Goal: Information Seeking & Learning: Learn about a topic

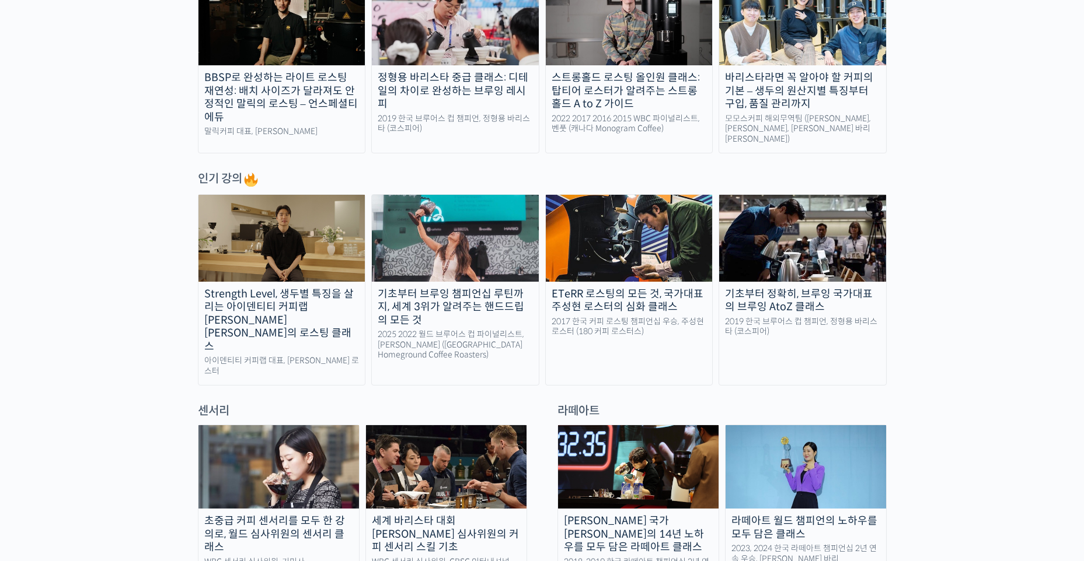
scroll to position [467, 0]
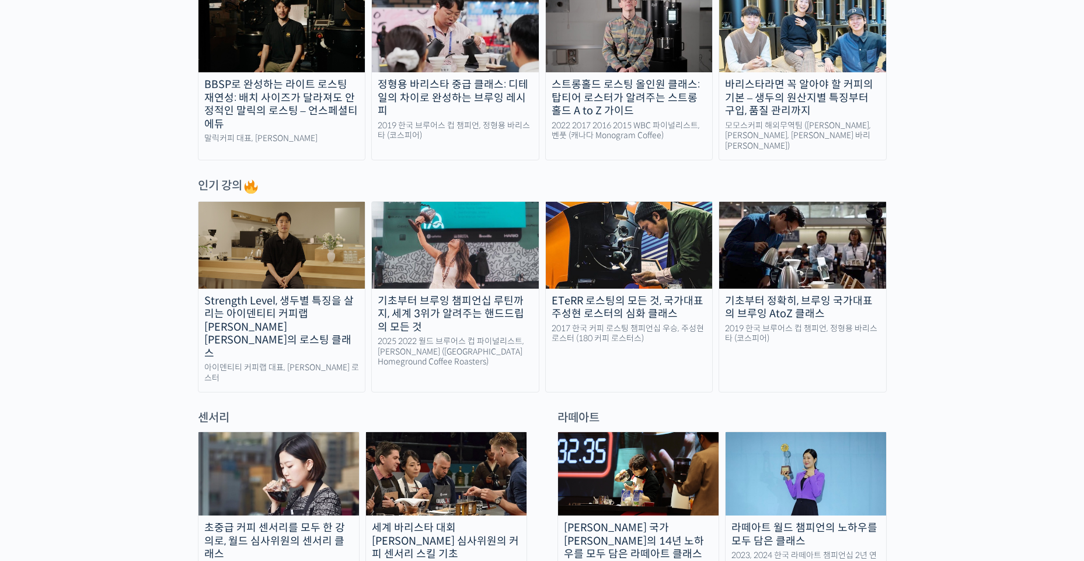
click at [267, 302] on div "Strength Level, 생두별 특징을 살리는 아이덴티티 커피랩 윤원균 대표의 로스팅 클래스" at bounding box center [281, 328] width 167 height 66
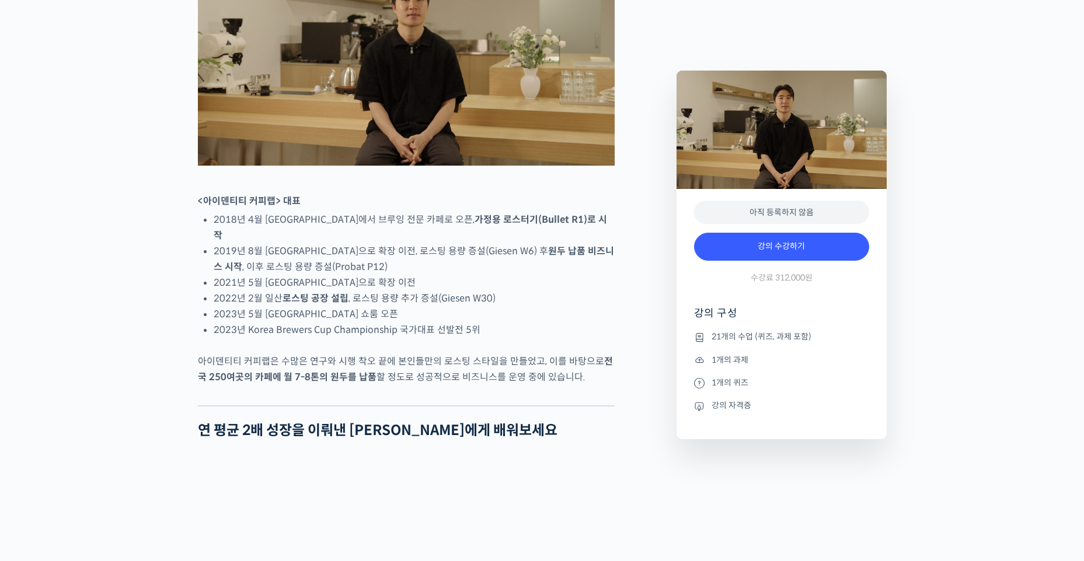
scroll to position [584, 0]
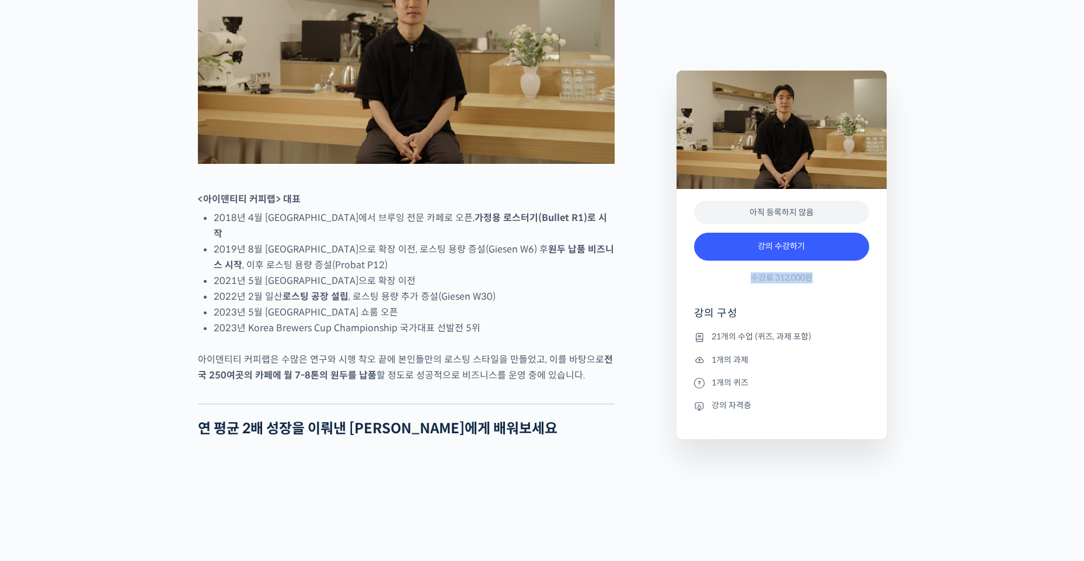
drag, startPoint x: 829, startPoint y: 277, endPoint x: 748, endPoint y: 275, distance: 81.1
click at [748, 275] on div "강의 수강하기 수강료 312,000원" at bounding box center [781, 261] width 175 height 68
drag, startPoint x: 748, startPoint y: 275, endPoint x: 820, endPoint y: 278, distance: 72.4
click at [820, 278] on div "강의 수강하기 수강료 312,000원" at bounding box center [781, 261] width 175 height 68
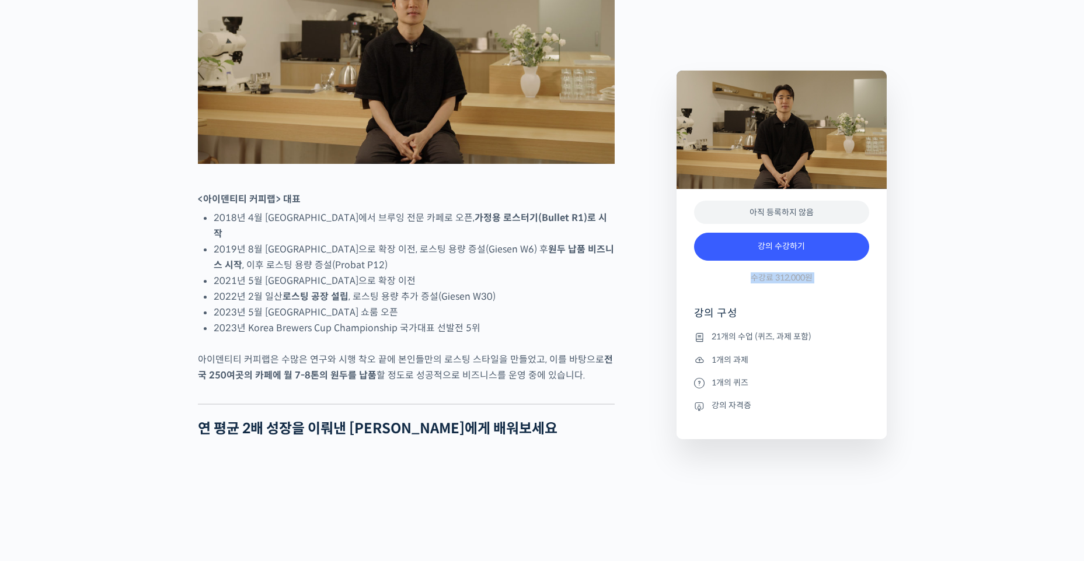
click at [820, 278] on div "강의 수강하기 수강료 312,000원" at bounding box center [781, 261] width 175 height 68
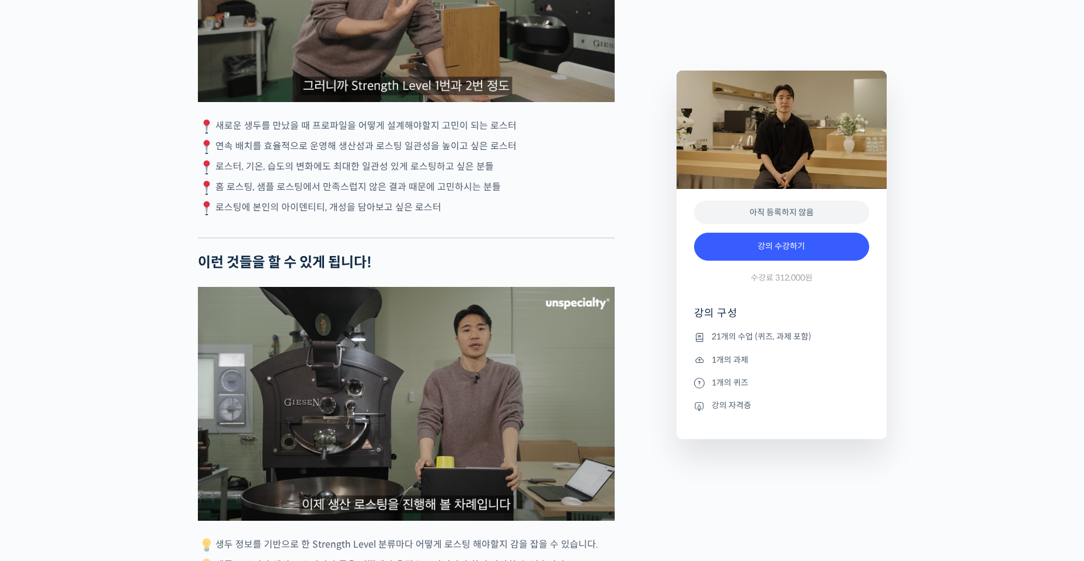
scroll to position [3209, 0]
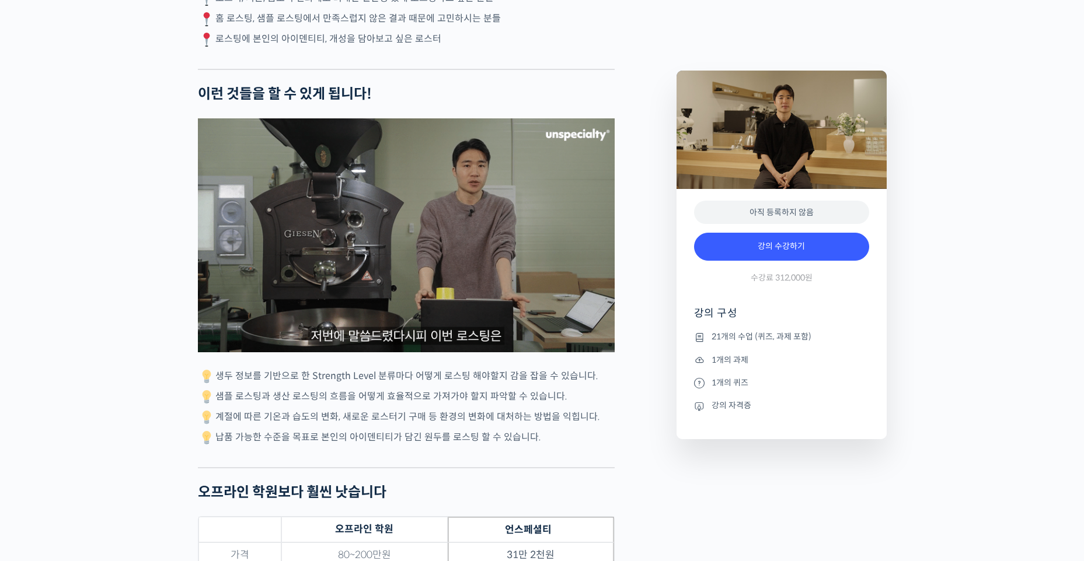
drag, startPoint x: 558, startPoint y: 436, endPoint x: 572, endPoint y: 445, distance: 16.2
click at [572, 445] on p "납품 가능한 수준을 목표로 본인의 아이덴티티가 담긴 원두를 로스팅 할 수 있습니다." at bounding box center [406, 438] width 417 height 18
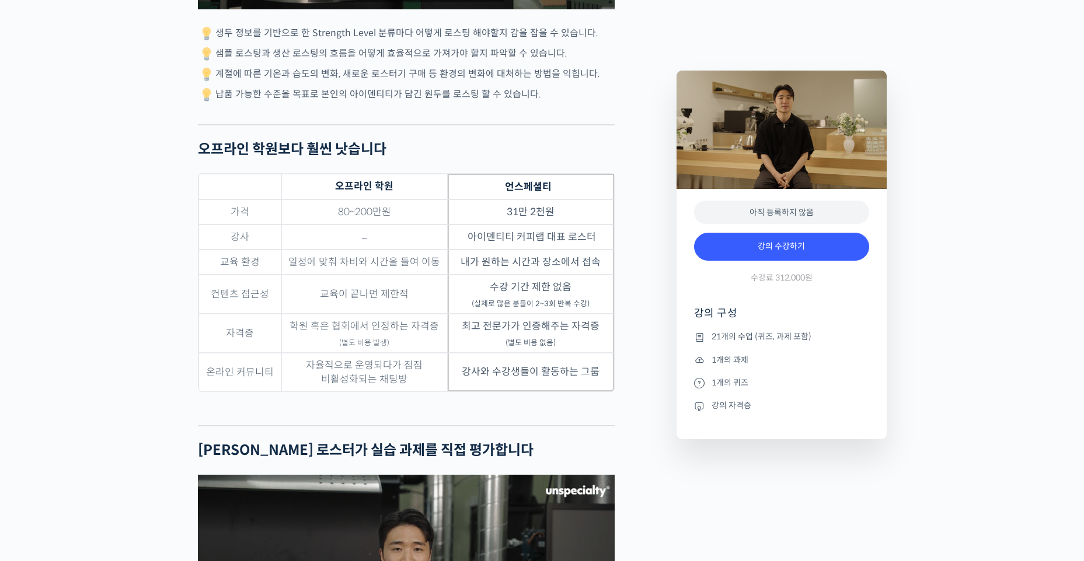
scroll to position [3560, 0]
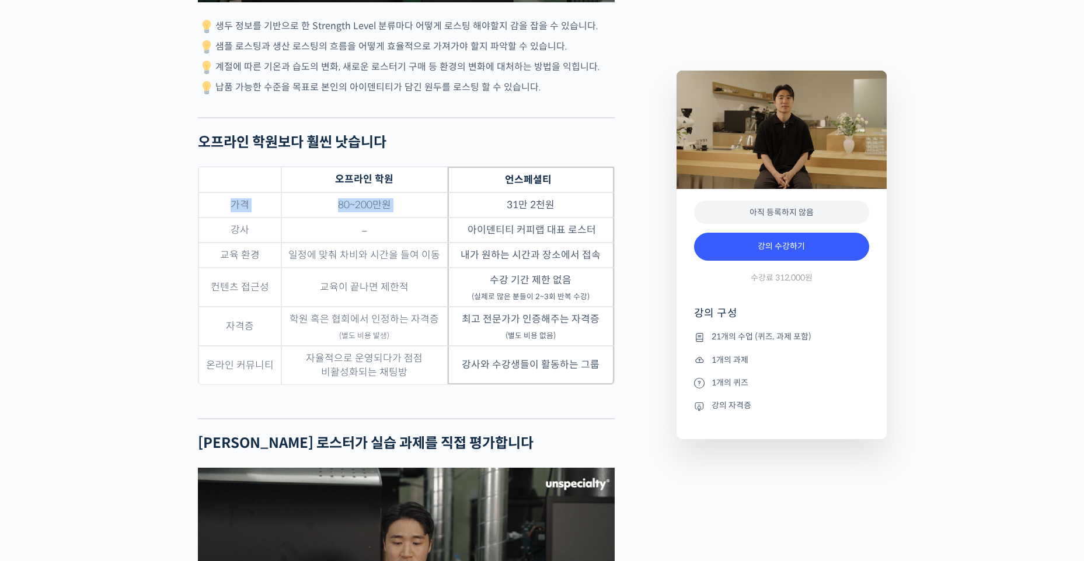
drag, startPoint x: 504, startPoint y: 208, endPoint x: 563, endPoint y: 183, distance: 63.3
click at [563, 183] on table "오프라인 학원 언스페셜티 가격 80~200만원 31만 2천원 강사 – 아이덴티티 커피랩 대표 로스터 교육 환경 일정에 맞춰 차비와 시간을 들…" at bounding box center [406, 275] width 417 height 219
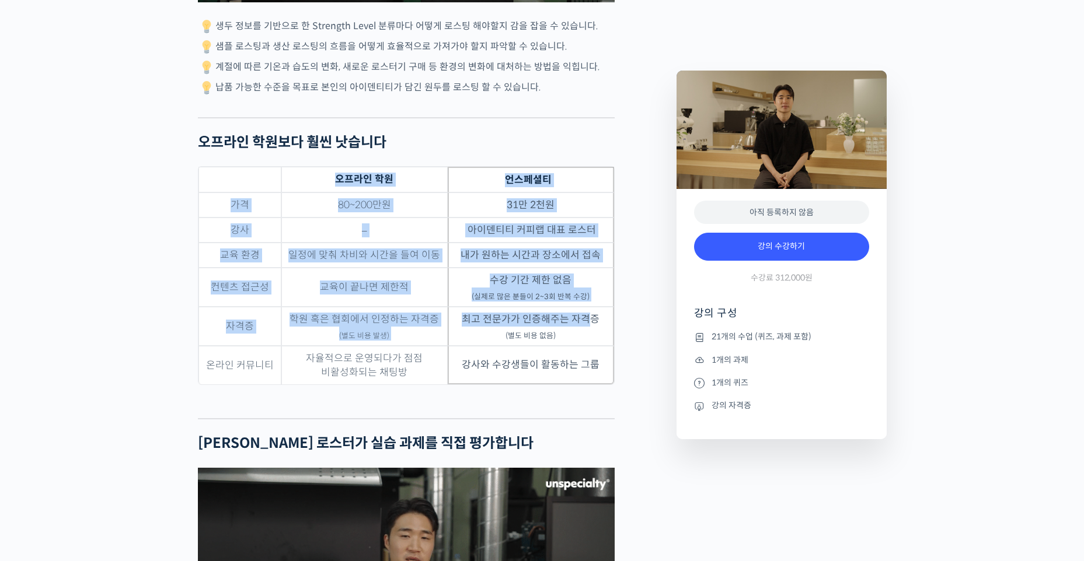
drag, startPoint x: 593, startPoint y: 318, endPoint x: 630, endPoint y: 334, distance: 40.8
click at [623, 332] on div "윤원균 로스터를 소개합니다! <아이덴티티 커피랩> 대표 2018년 4월 서울 효창동에서 브루잉 전문 카페로 오픈, 가정용 로스터기(Bulle…" at bounding box center [431, 308] width 479 height 6775
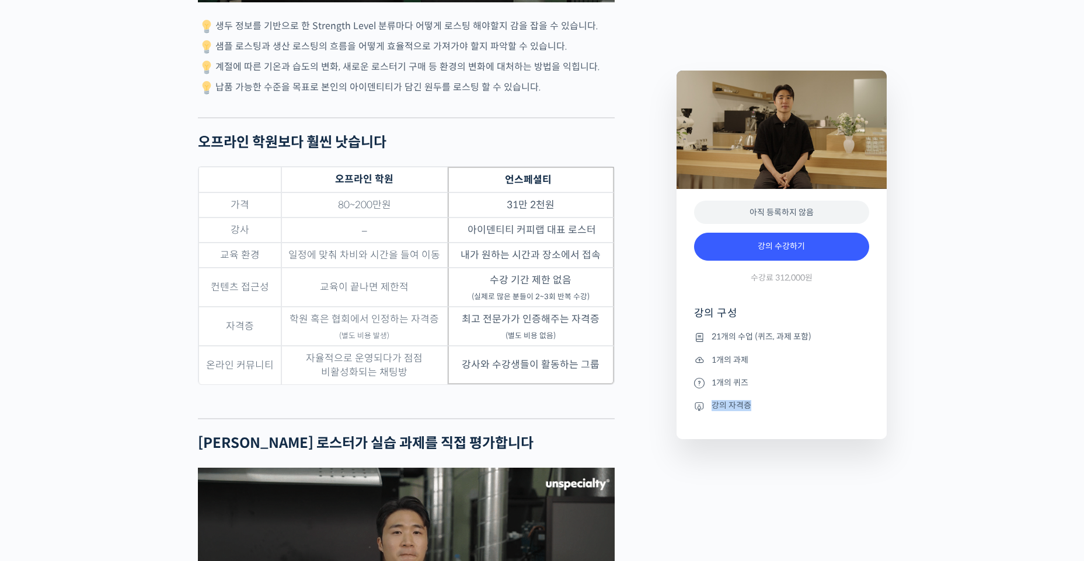
drag, startPoint x: 630, startPoint y: 334, endPoint x: 747, endPoint y: 401, distance: 134.6
click at [747, 401] on li "강의 자격증" at bounding box center [781, 406] width 175 height 14
drag, startPoint x: 477, startPoint y: 316, endPoint x: 602, endPoint y: 318, distance: 124.9
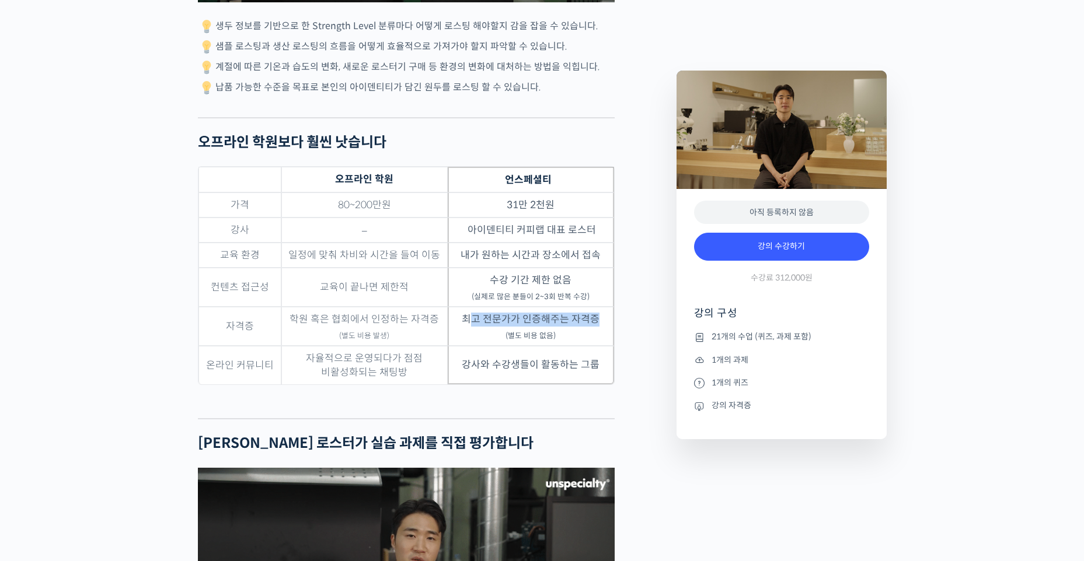
click at [602, 318] on td "최고 전문가가 인증해주는 자격증 (별도 비용 없음)" at bounding box center [531, 326] width 166 height 39
drag, startPoint x: 602, startPoint y: 318, endPoint x: 464, endPoint y: 317, distance: 137.7
click at [464, 317] on td "최고 전문가가 인증해주는 자격증 (별도 비용 없음)" at bounding box center [531, 326] width 166 height 39
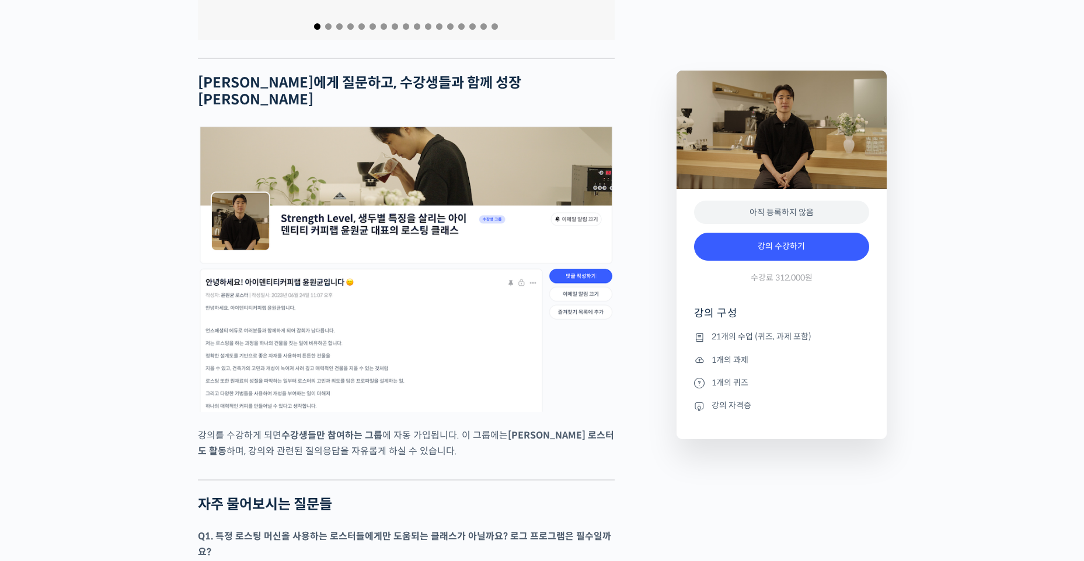
scroll to position [4960, 0]
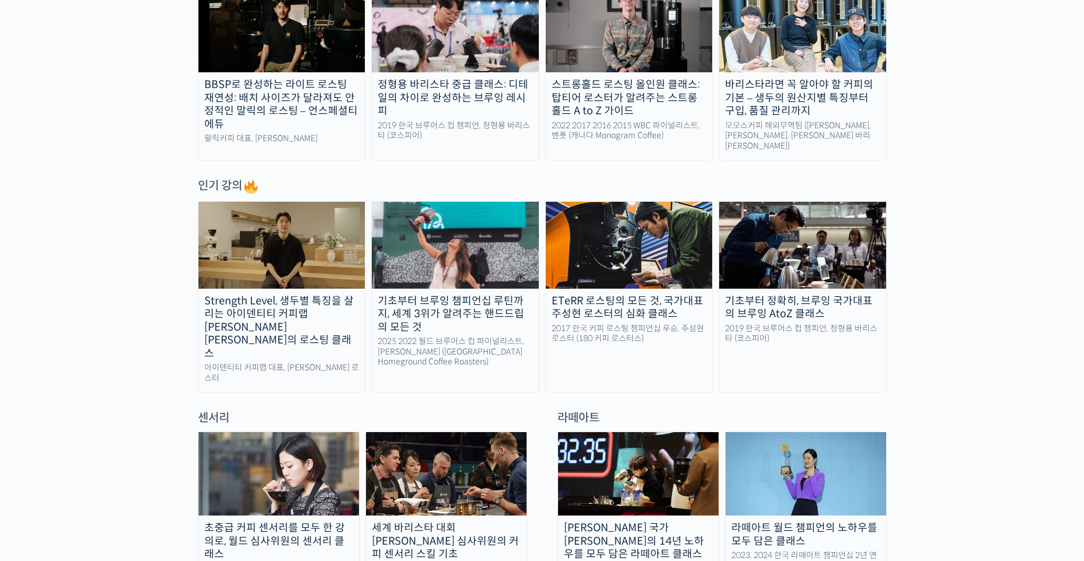
click at [542, 229] on div "Strength Level, 생두별 특징을 살리는 아이덴티티 커피랩 [PERSON_NAME] [PERSON_NAME]의 로스팅 클래스 아이덴티…" at bounding box center [542, 296] width 689 height 191
click at [545, 223] on div "Strength Level, 생두별 특징을 살리는 아이덴티티 커피랩 [PERSON_NAME] [PERSON_NAME]의 로스팅 클래스 아이덴티…" at bounding box center [542, 296] width 689 height 191
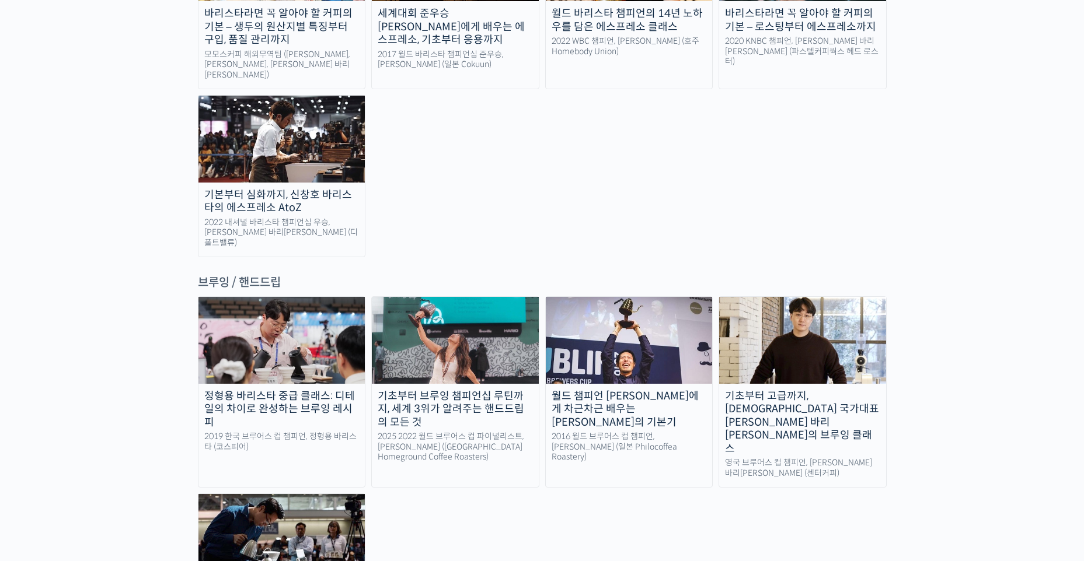
scroll to position [1751, 0]
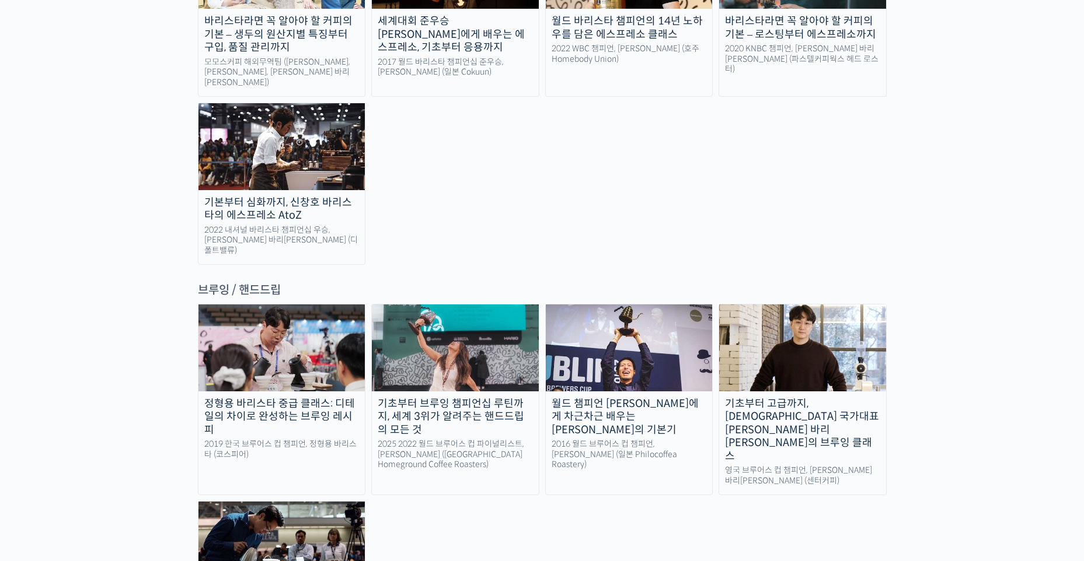
click at [755, 305] on img at bounding box center [802, 348] width 167 height 86
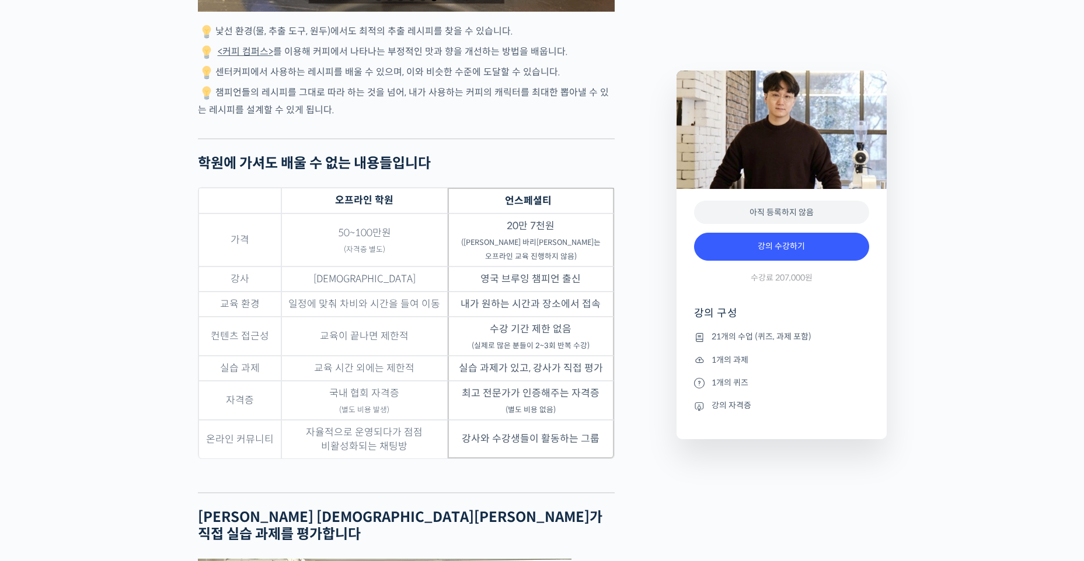
scroll to position [2743, 0]
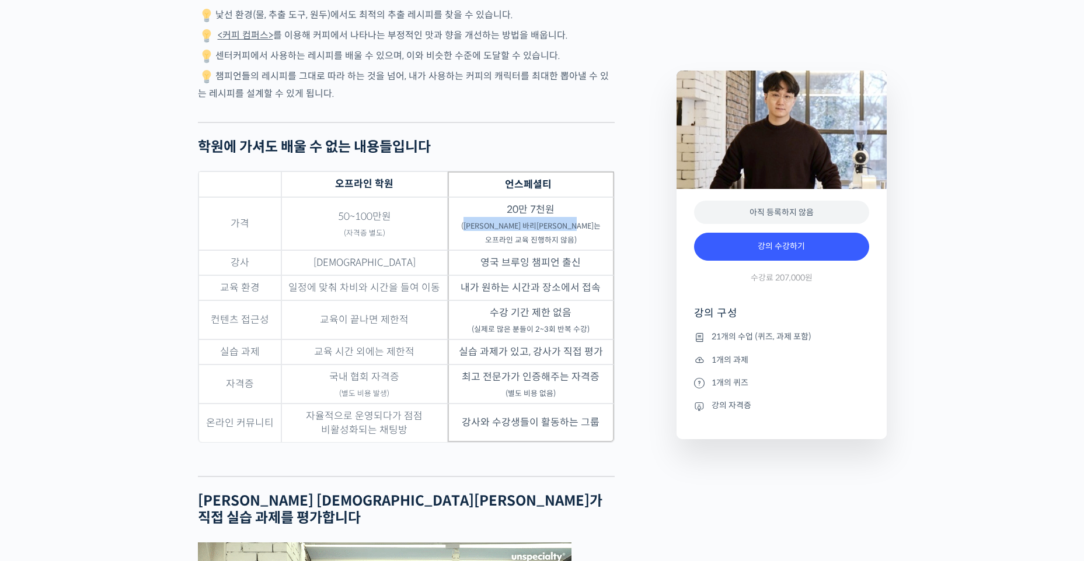
drag, startPoint x: 461, startPoint y: 225, endPoint x: 602, endPoint y: 229, distance: 141.3
click at [600, 229] on sub "(박상호 바리스타는 오프라인 교육 진행하지 않음)" at bounding box center [530, 233] width 139 height 23
drag, startPoint x: 602, startPoint y: 229, endPoint x: 603, endPoint y: 236, distance: 6.4
click at [603, 250] on td "영국 브루잉 챔피언 출신" at bounding box center [531, 262] width 166 height 25
drag, startPoint x: 481, startPoint y: 249, endPoint x: 585, endPoint y: 248, distance: 103.3
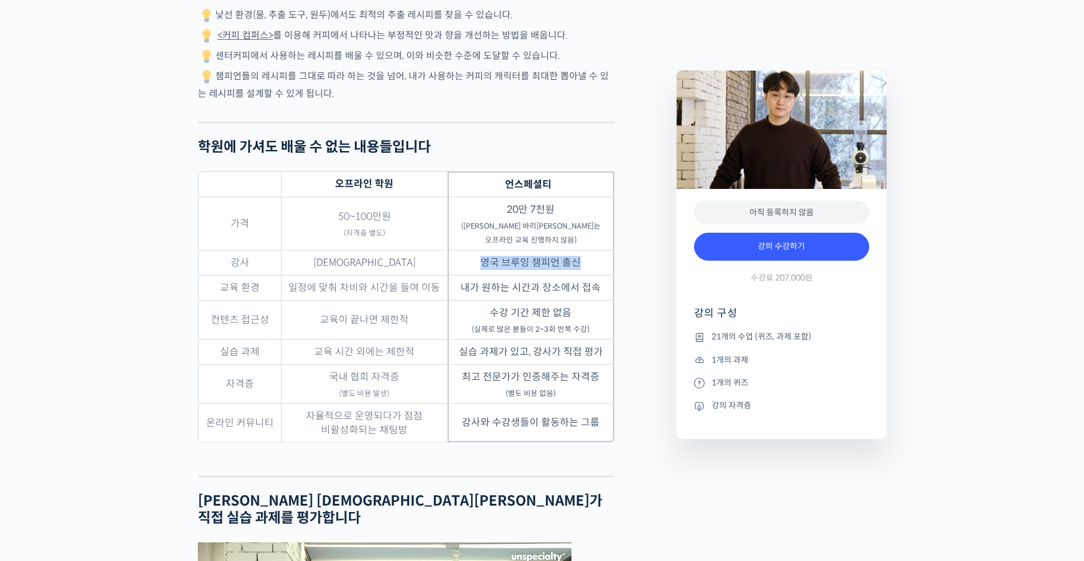
click at [585, 250] on td "영국 브루잉 챔피언 출신" at bounding box center [531, 262] width 166 height 25
drag, startPoint x: 585, startPoint y: 249, endPoint x: 599, endPoint y: 275, distance: 30.3
click at [599, 275] on td "내가 원하는 시간과 장소에서 접속" at bounding box center [531, 287] width 166 height 25
drag, startPoint x: 599, startPoint y: 276, endPoint x: 589, endPoint y: 301, distance: 26.2
click at [589, 301] on td "수강 기간 제한 없음 (실제로 많은 분들이 2~3회 반복 수강)" at bounding box center [531, 320] width 166 height 39
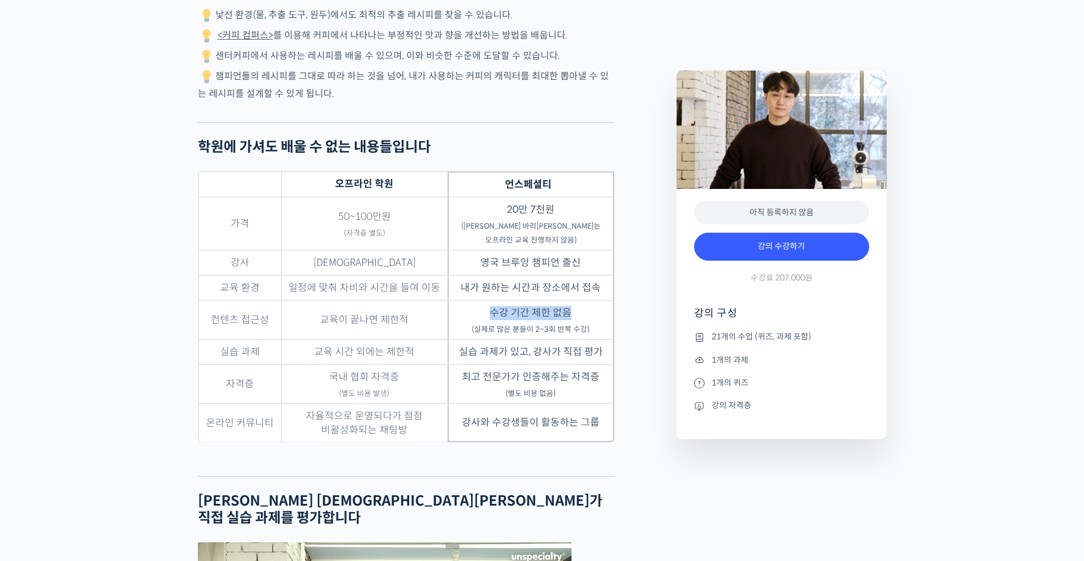
click at [589, 301] on td "수강 기간 제한 없음 (실제로 많은 분들이 2~3회 반복 수강)" at bounding box center [531, 320] width 166 height 39
drag, startPoint x: 454, startPoint y: 338, endPoint x: 604, endPoint y: 340, distance: 150.0
click at [604, 340] on td "실습 과제가 있고, 강사가 직접 평가" at bounding box center [531, 352] width 166 height 25
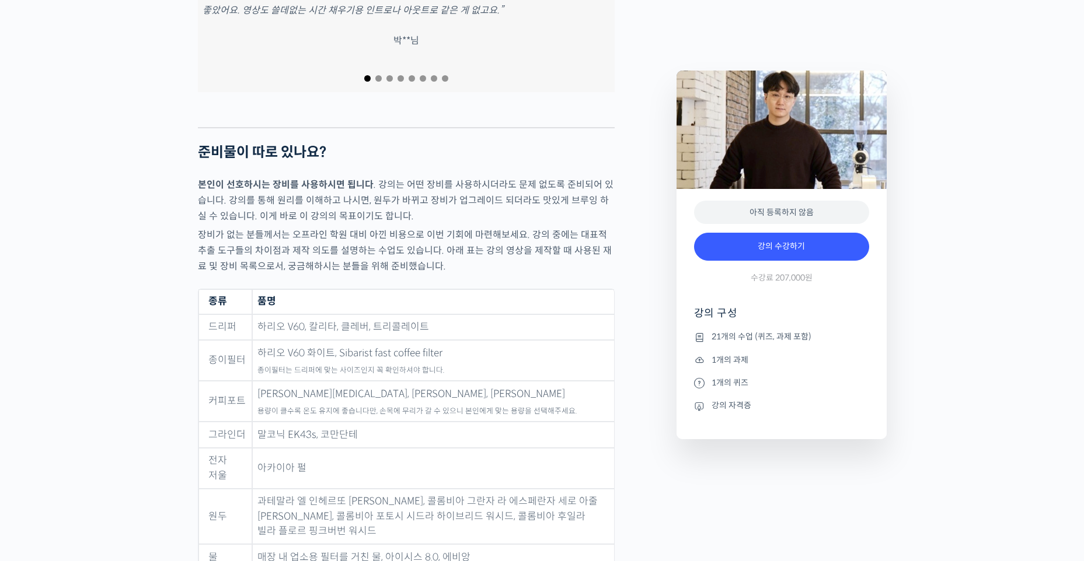
scroll to position [4610, 0]
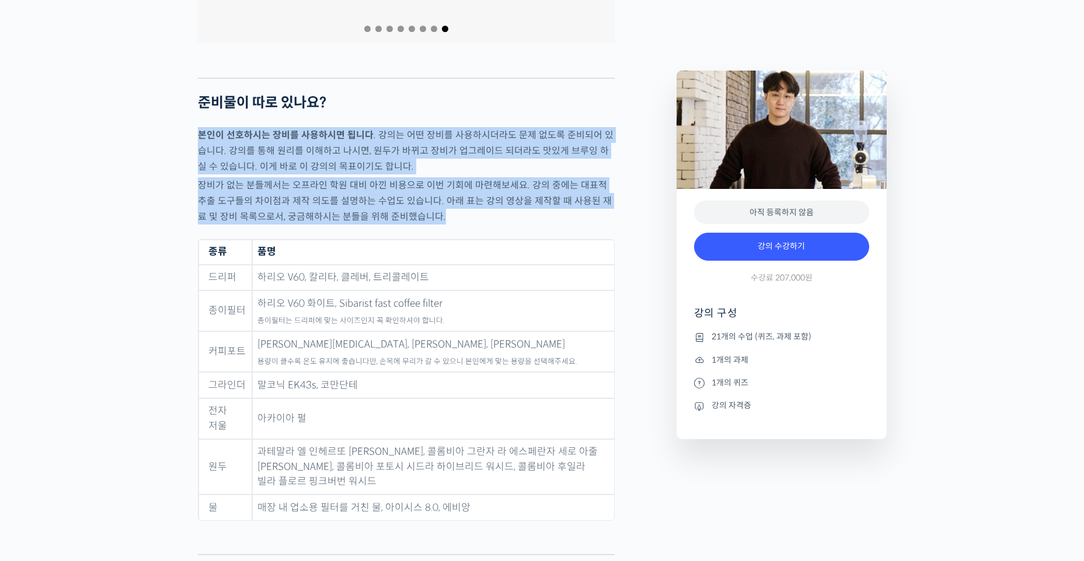
drag, startPoint x: 201, startPoint y: 85, endPoint x: 441, endPoint y: 164, distance: 253.2
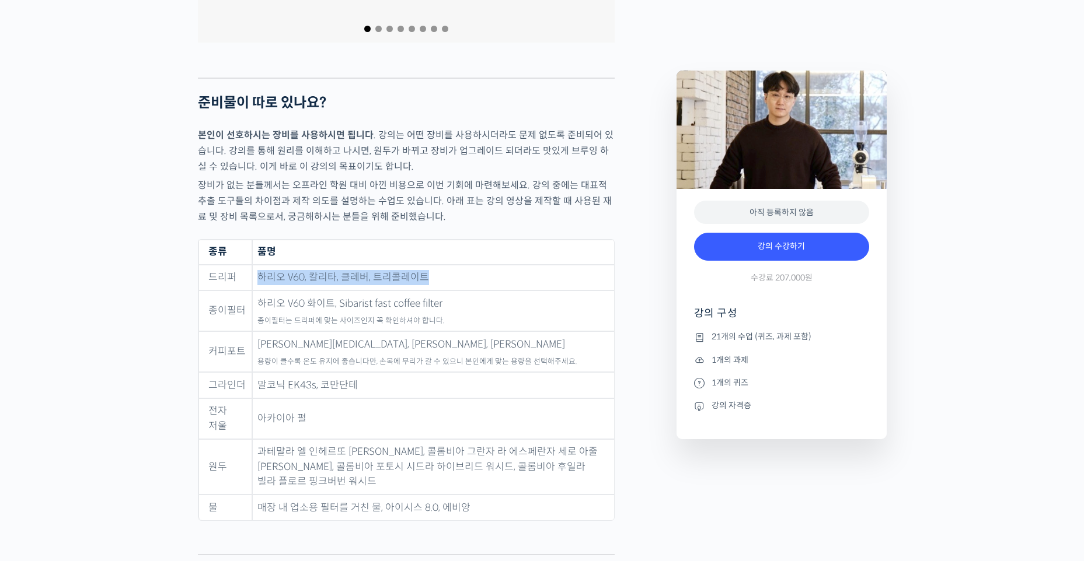
drag, startPoint x: 251, startPoint y: 230, endPoint x: 434, endPoint y: 230, distance: 182.6
click at [434, 265] on td "하리오 V60, 칼리타, 클레버, 트리콜레이트" at bounding box center [433, 278] width 362 height 26
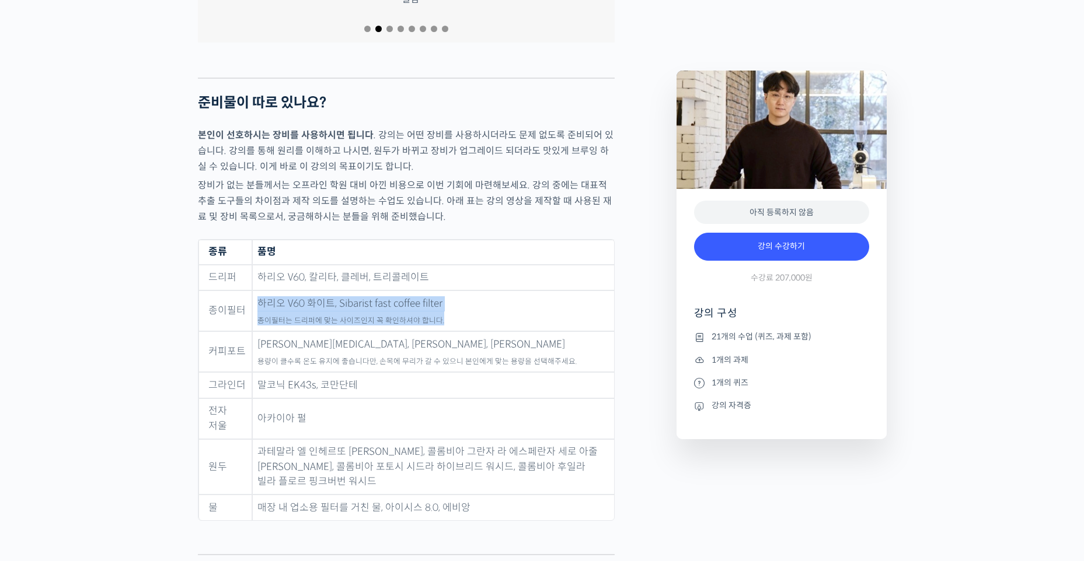
drag, startPoint x: 250, startPoint y: 256, endPoint x: 439, endPoint y: 271, distance: 189.7
click at [441, 291] on tr "종이필터 하리오 V60 화이트, Sibarist fast coffee filter 종이필터는 드리퍼에 맞는 사이즈인지 꼭 확인하셔야 합니다." at bounding box center [405, 311] width 415 height 41
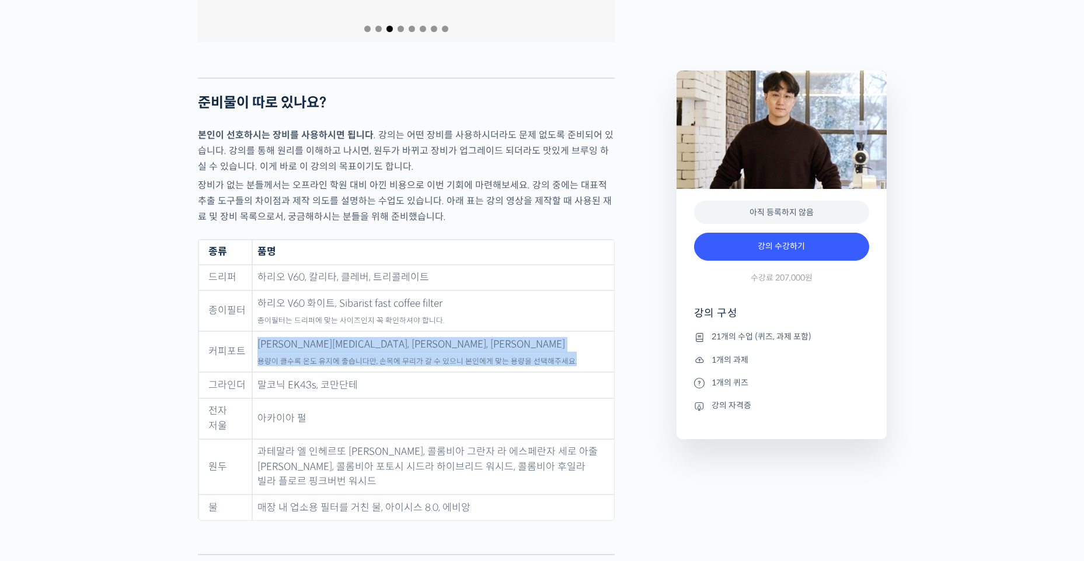
drag, startPoint x: 252, startPoint y: 293, endPoint x: 577, endPoint y: 306, distance: 325.3
click at [577, 331] on td "펠로우 EKG, 하리오 부오노, 펠리시타 스퀘어 용량이 클수록 온도 유지에 좋습니다만, 손목에 무리가 갈 수 있으니 본인에게 맞는 용량을 선택…" at bounding box center [433, 351] width 362 height 41
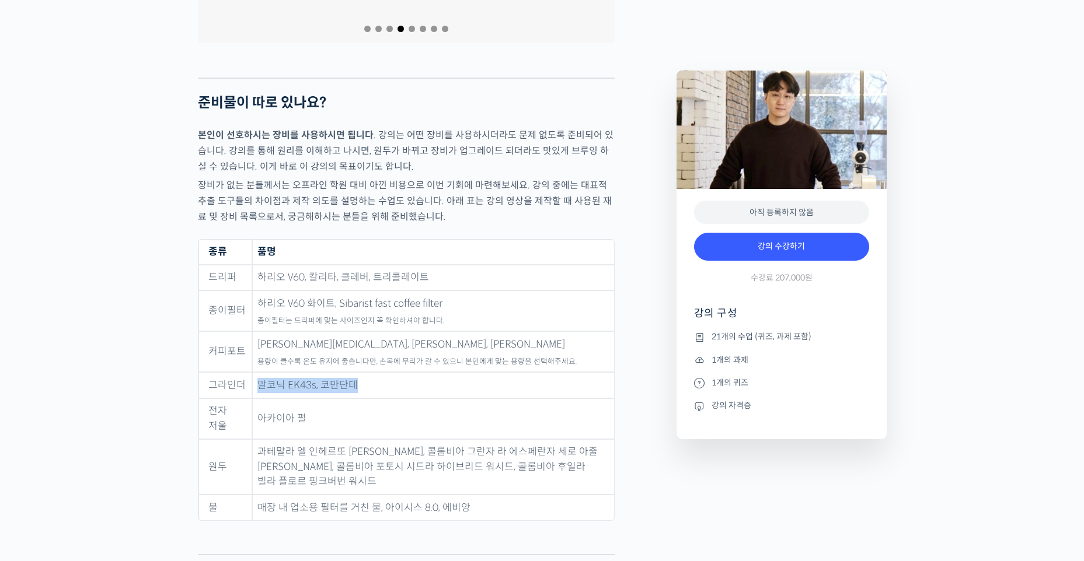
drag, startPoint x: 380, startPoint y: 331, endPoint x: 258, endPoint y: 333, distance: 122.0
click at [258, 372] on td "말코닉 EK43s, 코만단테" at bounding box center [433, 385] width 362 height 26
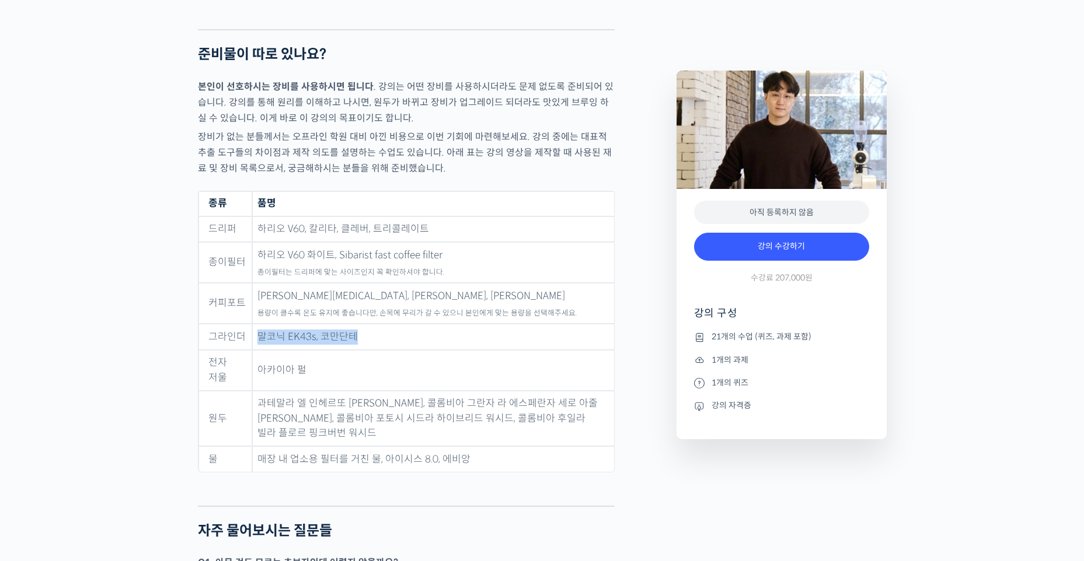
scroll to position [4668, 0]
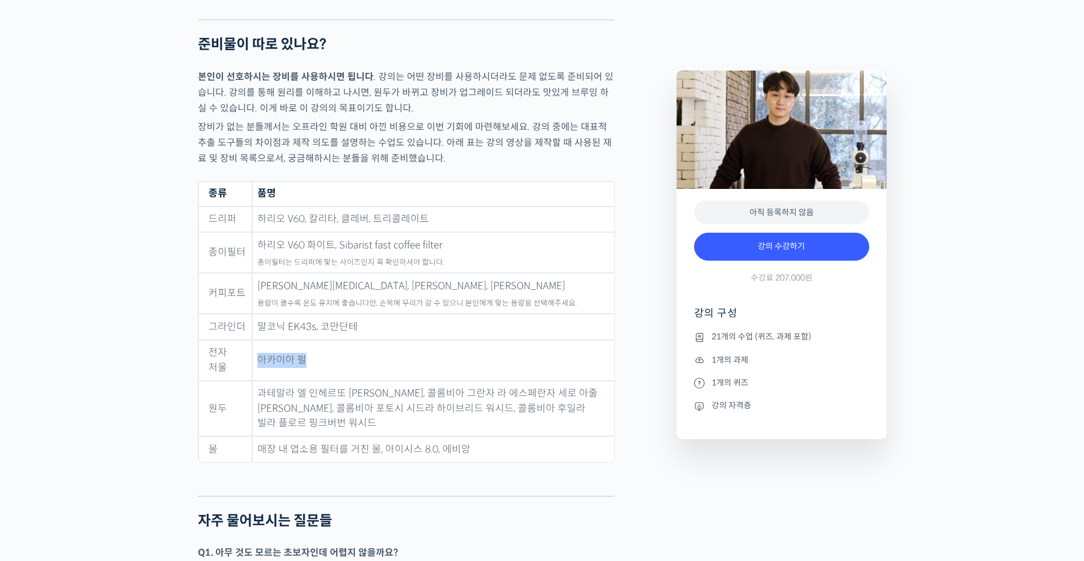
drag, startPoint x: 314, startPoint y: 314, endPoint x: 257, endPoint y: 314, distance: 56.6
click at [257, 340] on td "아카이아 펄" at bounding box center [433, 360] width 362 height 41
drag, startPoint x: 257, startPoint y: 314, endPoint x: 254, endPoint y: 337, distance: 23.6
click at [254, 381] on td "과테말라 엘 인헤르또 파카마라 워시드, 콜롬비아 그란자 라 에스페란자 세로 아줄 게이샤 허니, 콜롬비아 포토시 시드라 하이브리드 워시드, 콜롬…" at bounding box center [433, 409] width 362 height 56
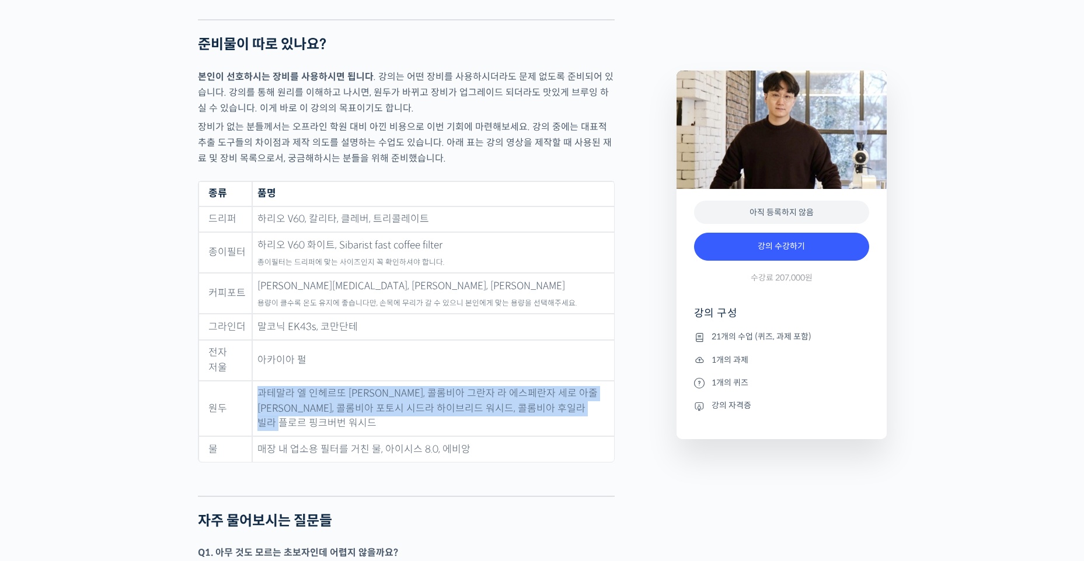
drag, startPoint x: 255, startPoint y: 343, endPoint x: 361, endPoint y: 372, distance: 110.1
click at [361, 381] on td "과테말라 엘 인헤르또 파카마라 워시드, 콜롬비아 그란자 라 에스페란자 세로 아줄 게이샤 허니, 콜롬비아 포토시 시드라 하이브리드 워시드, 콜롬…" at bounding box center [433, 409] width 362 height 56
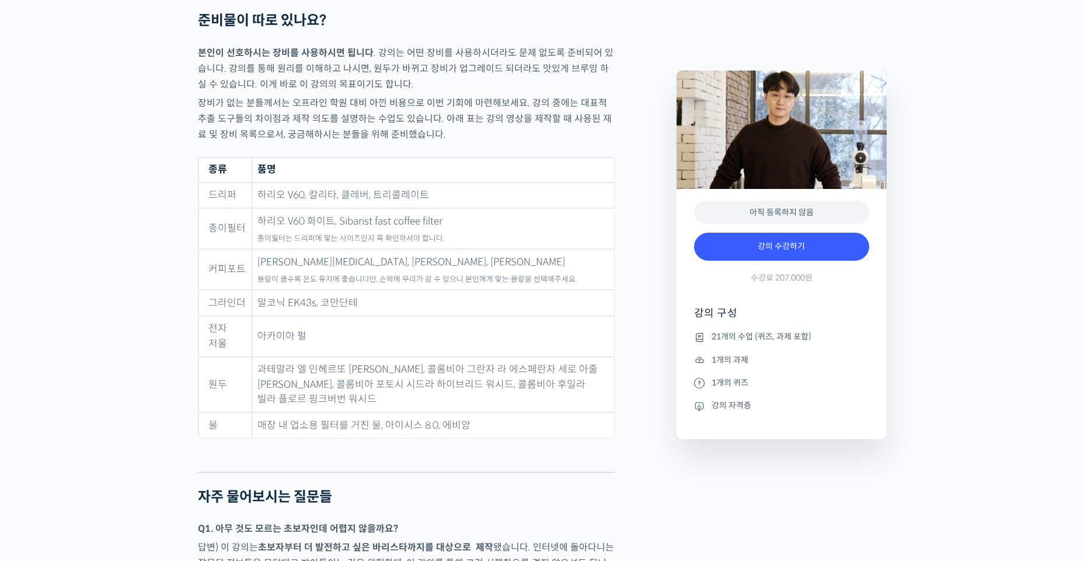
scroll to position [4727, 0]
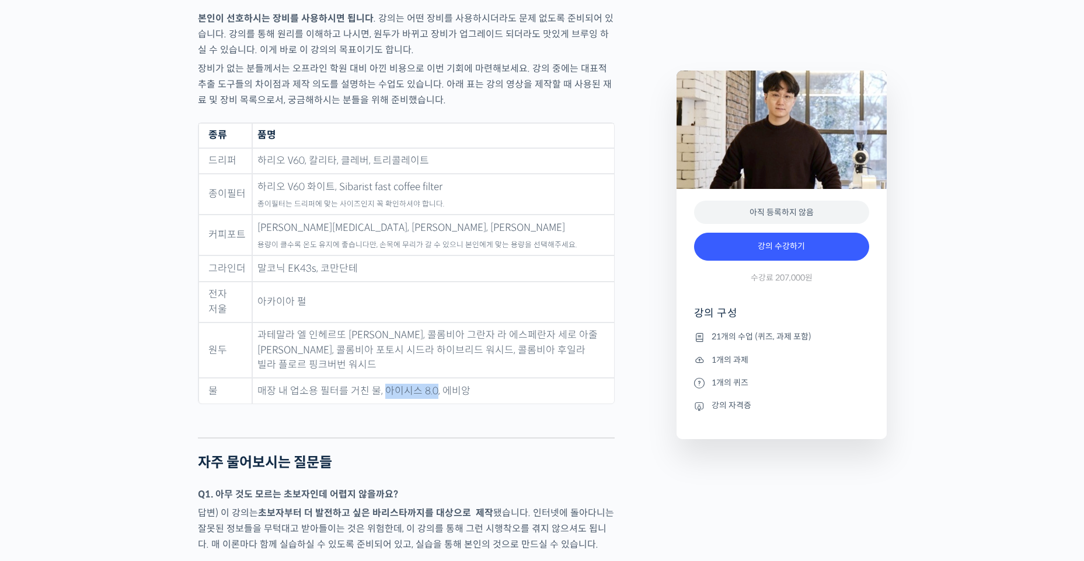
drag, startPoint x: 382, startPoint y: 341, endPoint x: 431, endPoint y: 342, distance: 49.6
click at [431, 378] on td "매장 내 업소용 필터를 거친 물, 아이시스 8.0, 에비앙" at bounding box center [433, 391] width 362 height 26
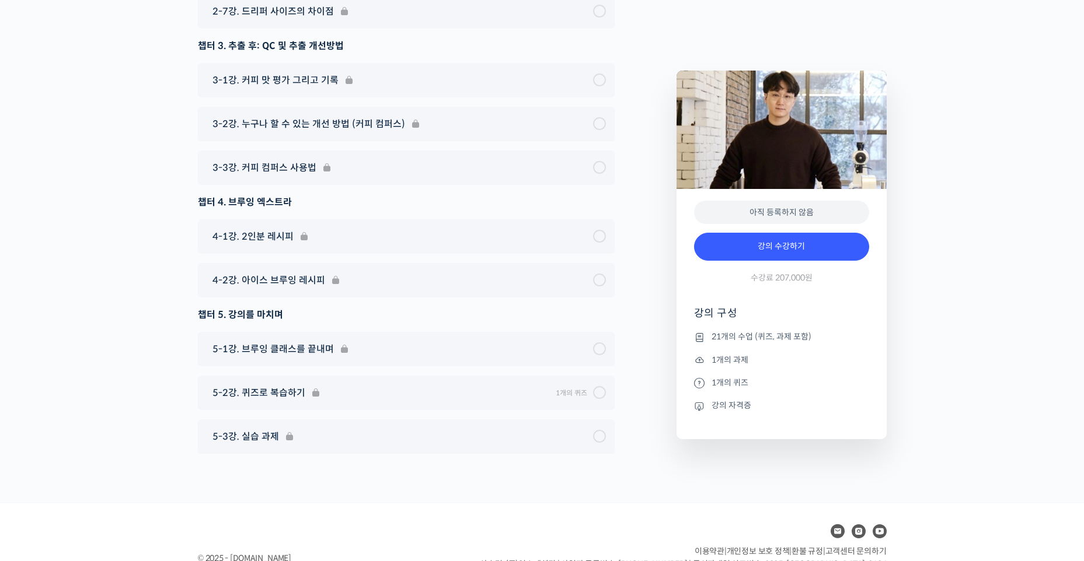
scroll to position [6328, 0]
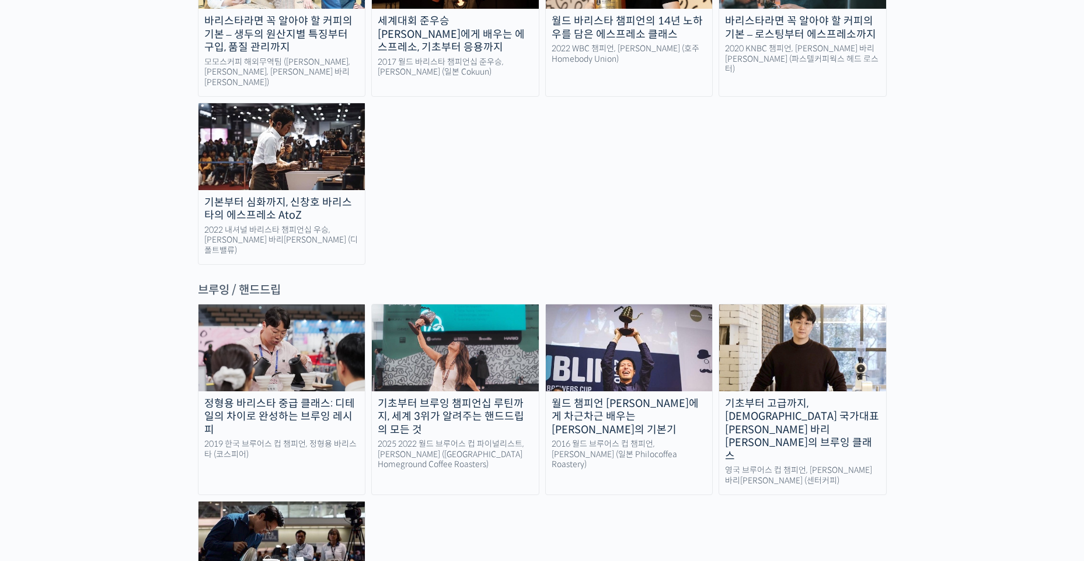
click at [607, 439] on div "2016 월드 브루어스 컵 챔피언, [PERSON_NAME] (일본 Philocoffea Roastery)" at bounding box center [629, 454] width 167 height 31
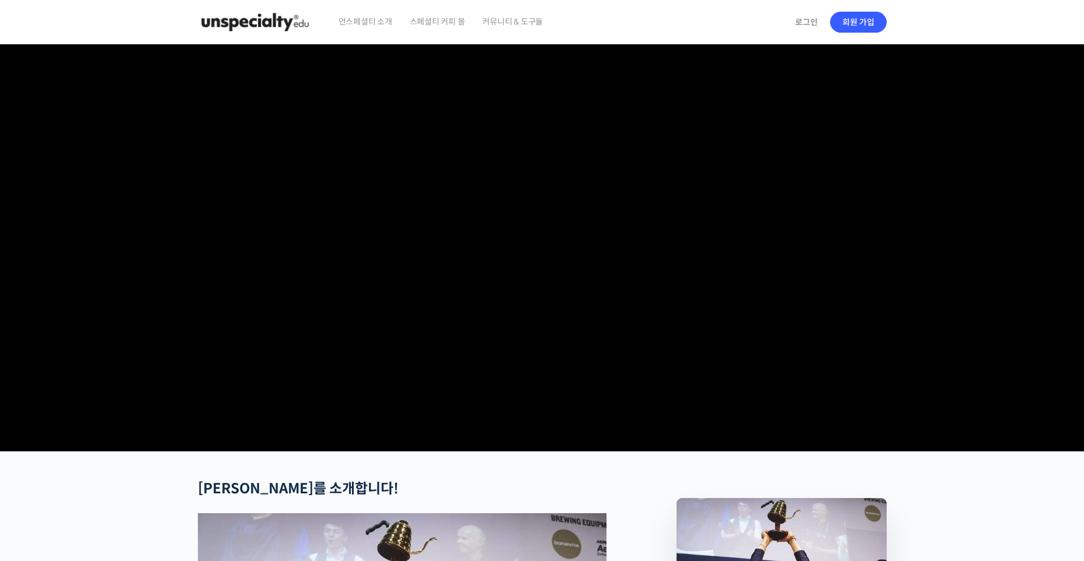
click at [565, 310] on video at bounding box center [542, 245] width 689 height 403
click at [649, 208] on video at bounding box center [542, 245] width 689 height 403
drag, startPoint x: 665, startPoint y: 514, endPoint x: 650, endPoint y: 507, distance: 16.4
drag, startPoint x: 650, startPoint y: 507, endPoint x: 937, endPoint y: 406, distance: 303.8
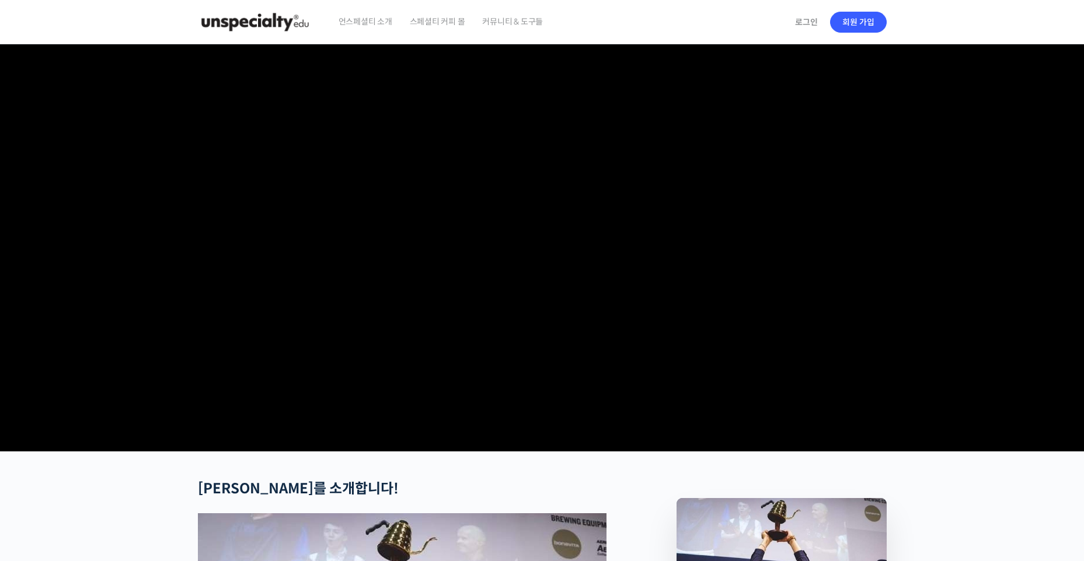
click at [943, 407] on section at bounding box center [542, 247] width 1084 height 407
click at [431, 273] on video at bounding box center [542, 245] width 689 height 403
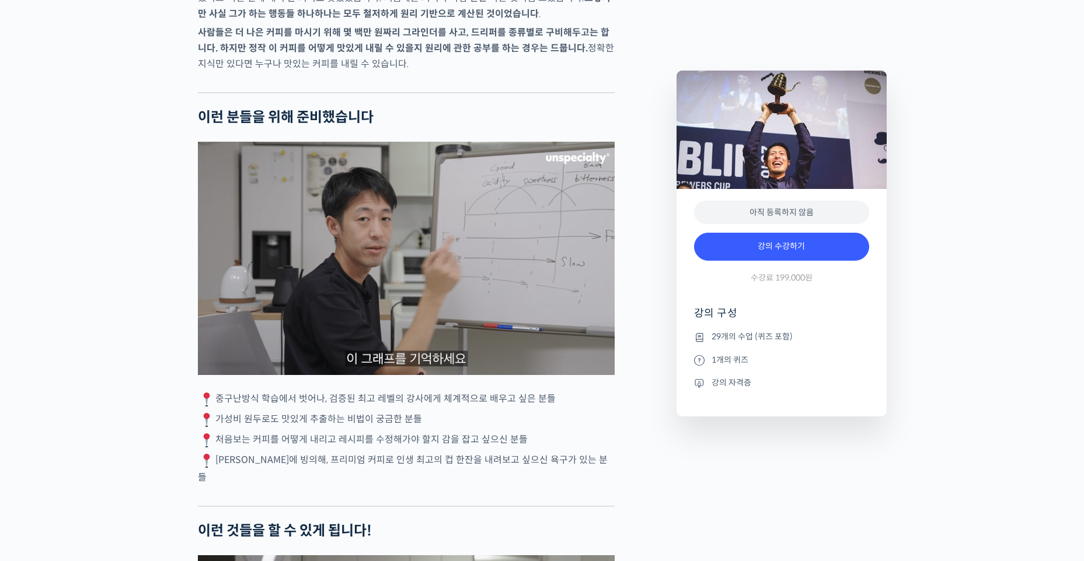
scroll to position [2334, 0]
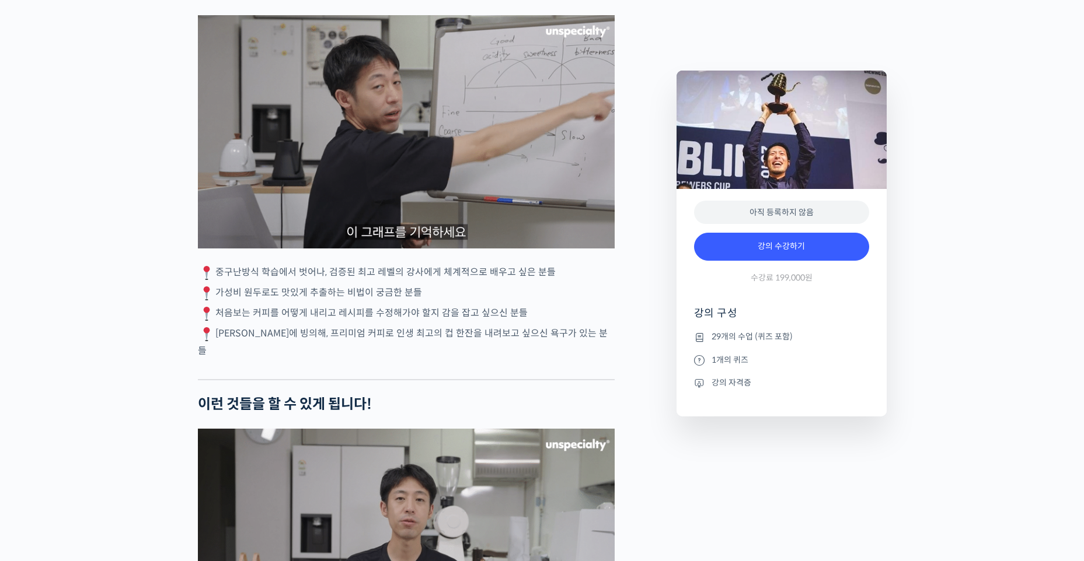
drag, startPoint x: 218, startPoint y: 282, endPoint x: 424, endPoint y: 305, distance: 206.7
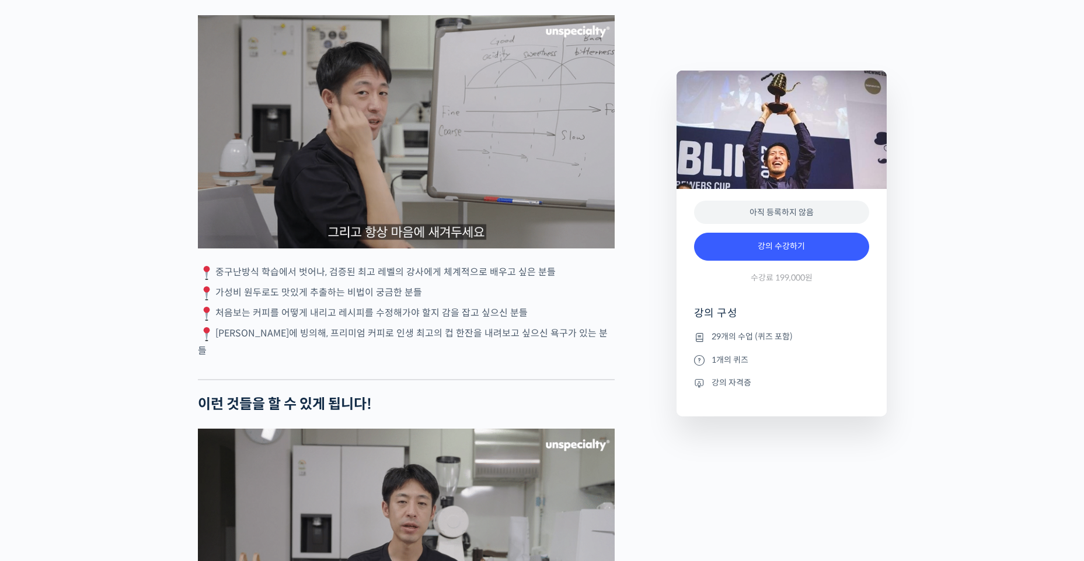
click at [424, 305] on div "[PERSON_NAME]를 소개합니다! <Philocoffea Roastery & Laboratory> 창업자 & 대표 2016 월드 브루어스…" at bounding box center [406, 387] width 417 height 4480
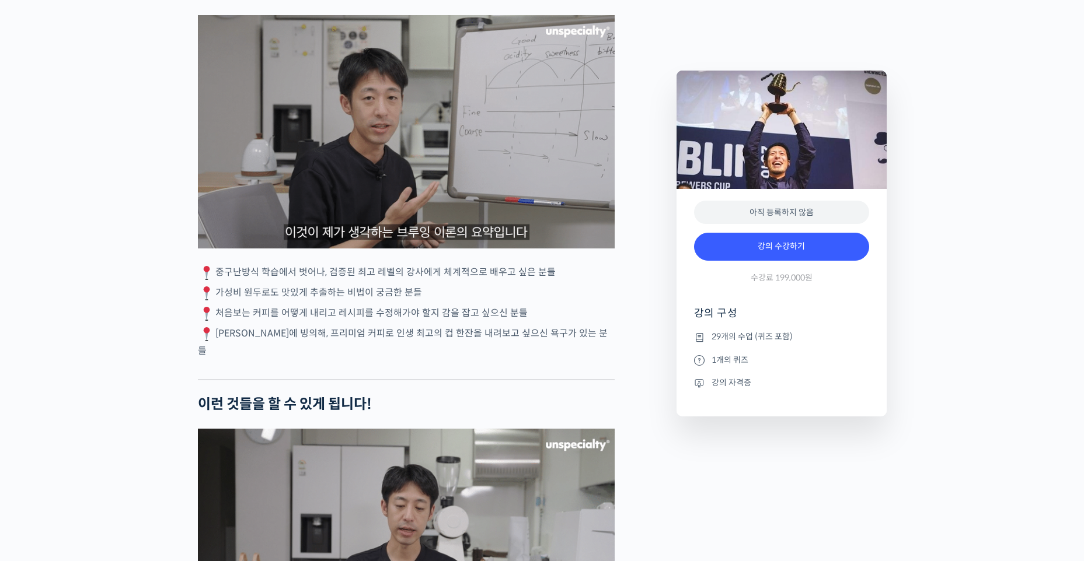
click at [424, 302] on p "가성비 원두로도 맛있게 추출하는 비법이 궁금한 분들" at bounding box center [406, 294] width 417 height 18
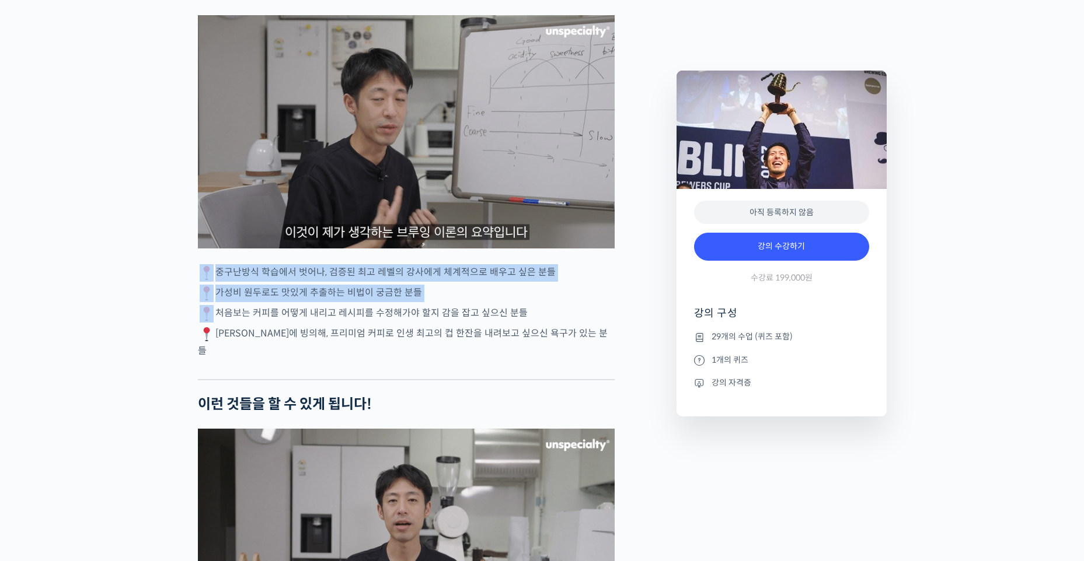
drag, startPoint x: 424, startPoint y: 305, endPoint x: 198, endPoint y: 285, distance: 226.1
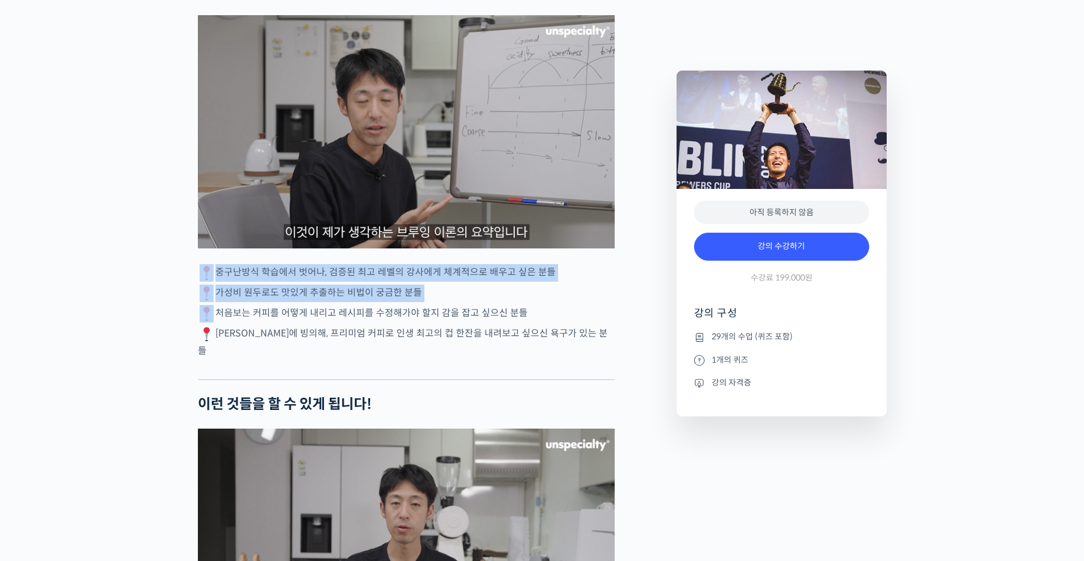
click at [198, 285] on div "[PERSON_NAME]를 소개합니다! <Philocoffea Roastery & Laboratory> 창업자 & 대표 2016 월드 브루어스…" at bounding box center [406, 387] width 417 height 4480
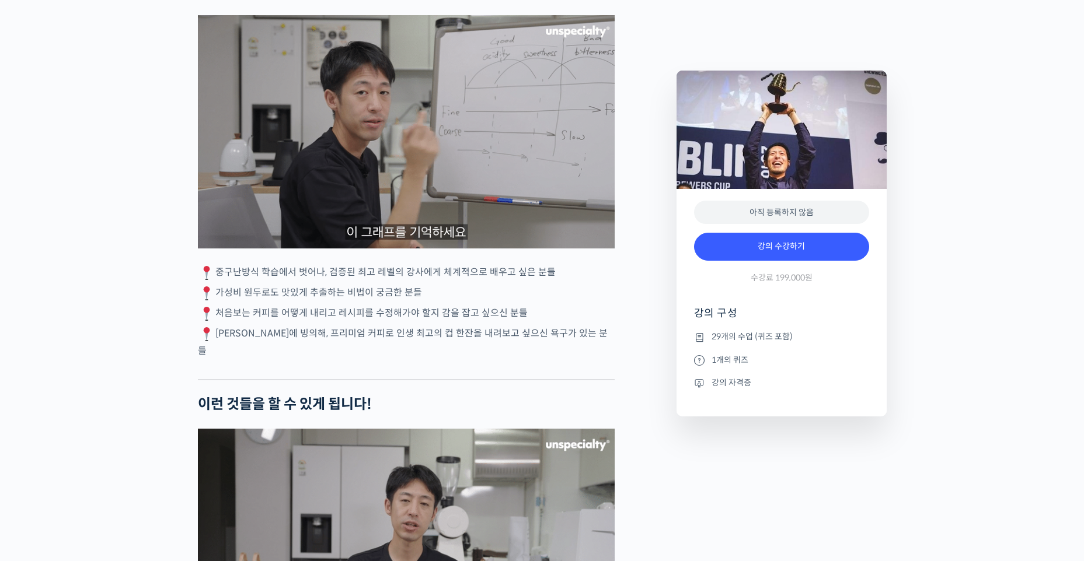
drag, startPoint x: 198, startPoint y: 285, endPoint x: 219, endPoint y: 327, distance: 46.7
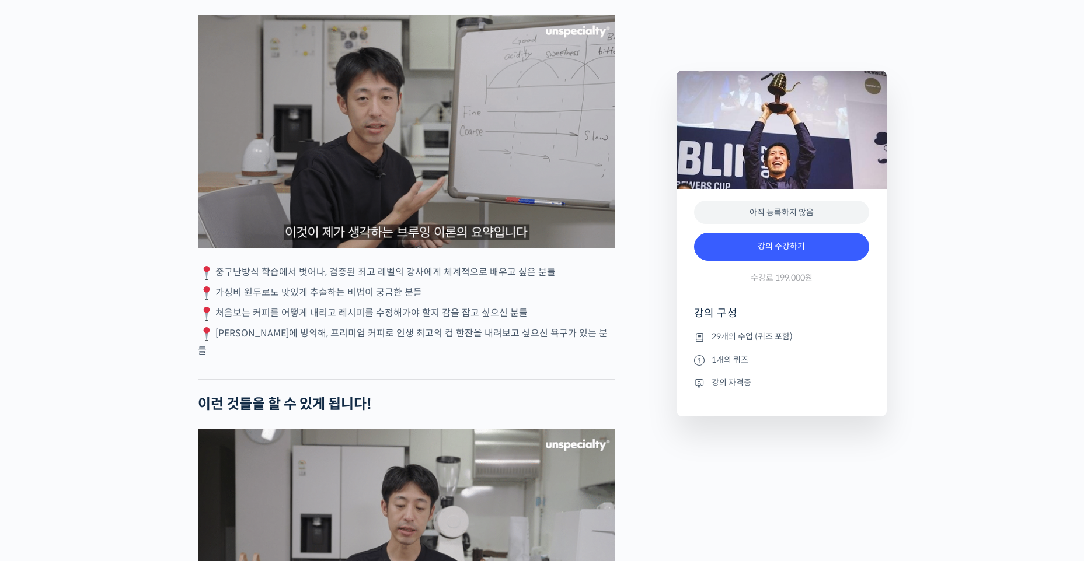
click at [219, 323] on p "처음보는 커피를 어떻게 내리고 레시피를 수정해가야 할지 감을 잡고 싶으신 분들" at bounding box center [406, 314] width 417 height 18
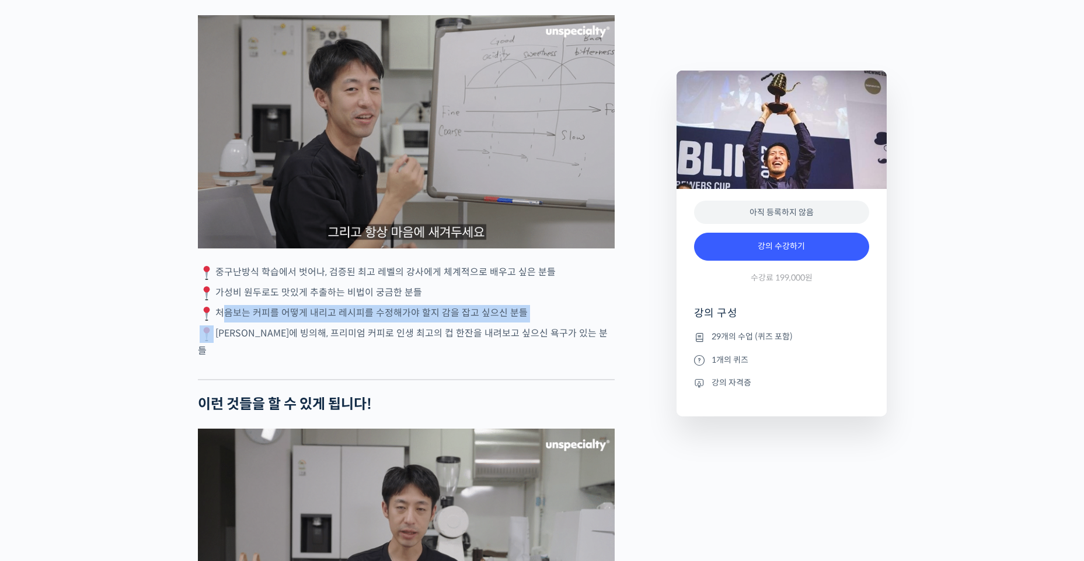
drag, startPoint x: 219, startPoint y: 327, endPoint x: 520, endPoint y: 326, distance: 301.1
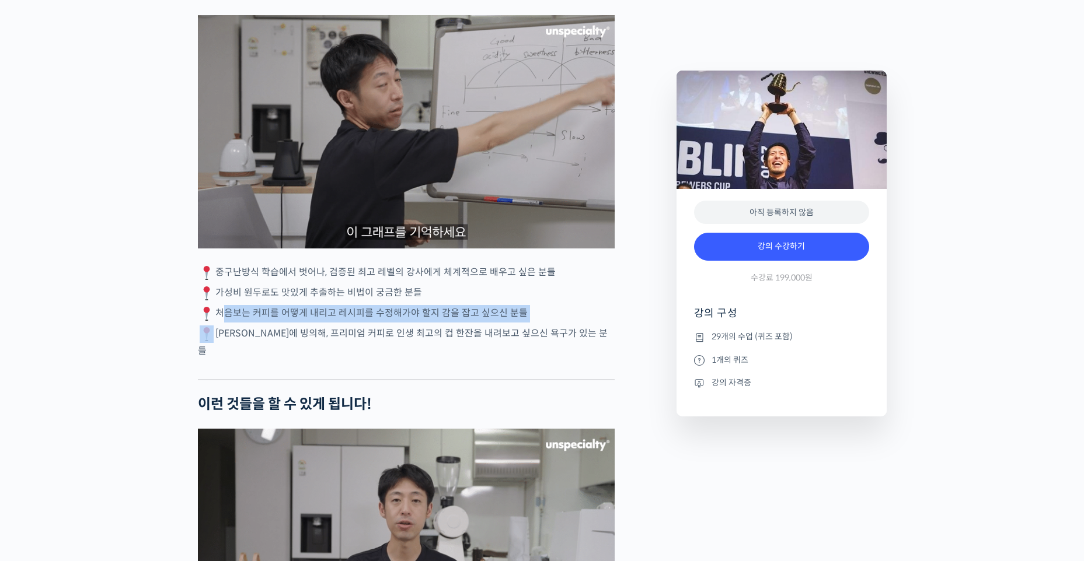
click at [520, 323] on p "처음보는 커피를 어떻게 내리고 레시피를 수정해가야 할지 감을 잡고 싶으신 분들" at bounding box center [406, 314] width 417 height 18
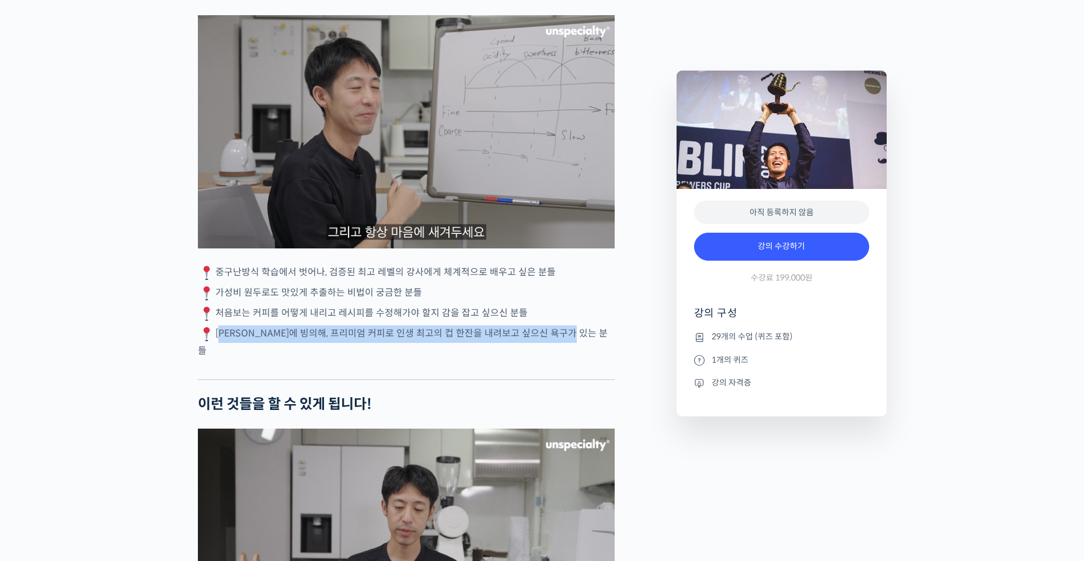
drag, startPoint x: 216, startPoint y: 345, endPoint x: 594, endPoint y: 344, distance: 377.6
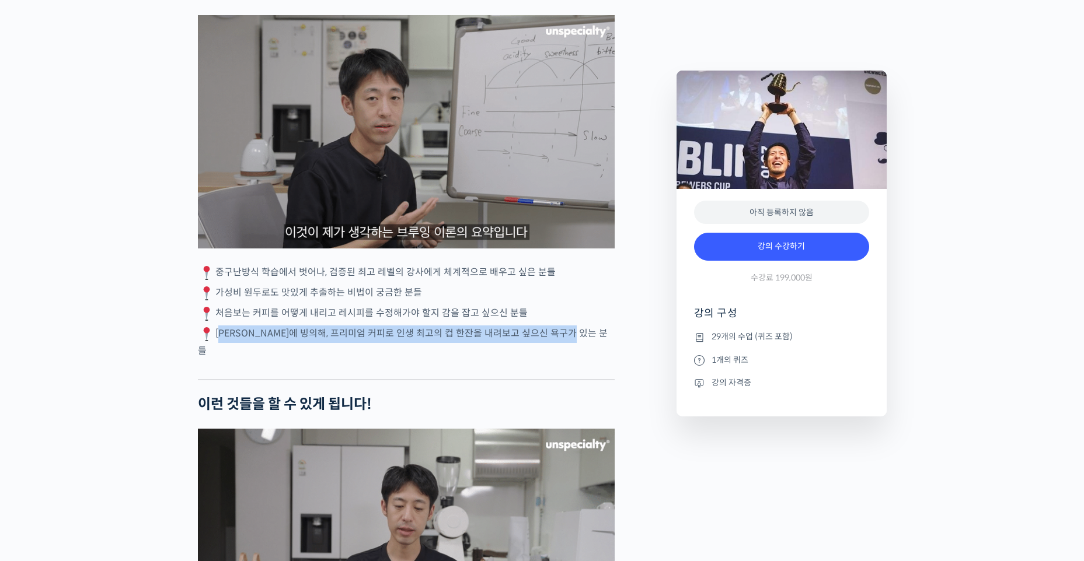
click at [592, 344] on p "[PERSON_NAME]에 빙의해, 프리미엄 커피로 인생 최고의 컵 한잔을 내려보고 싶으신 욕구가 있는 분들" at bounding box center [406, 342] width 417 height 33
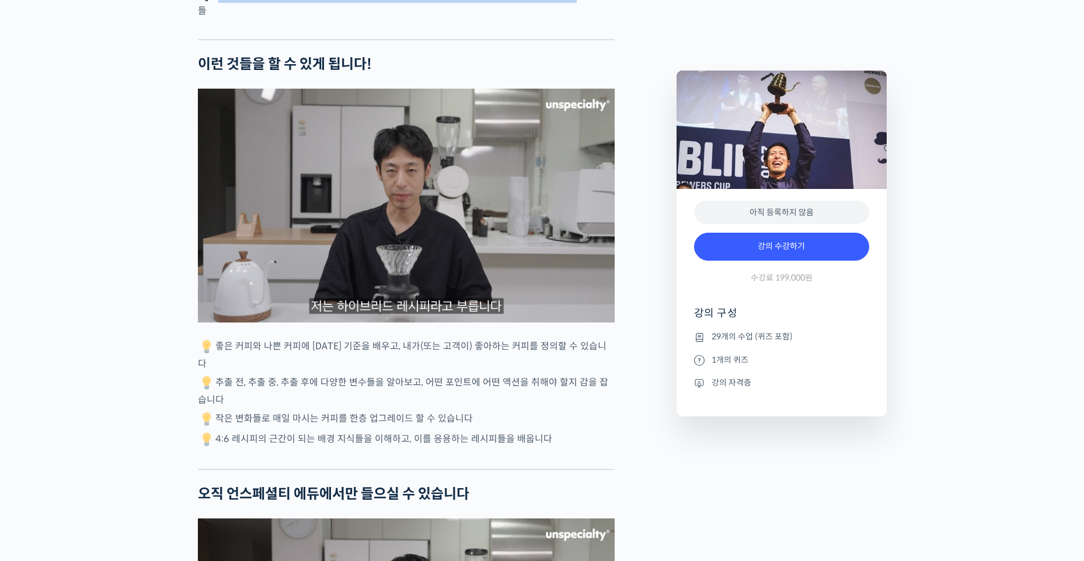
scroll to position [2684, 0]
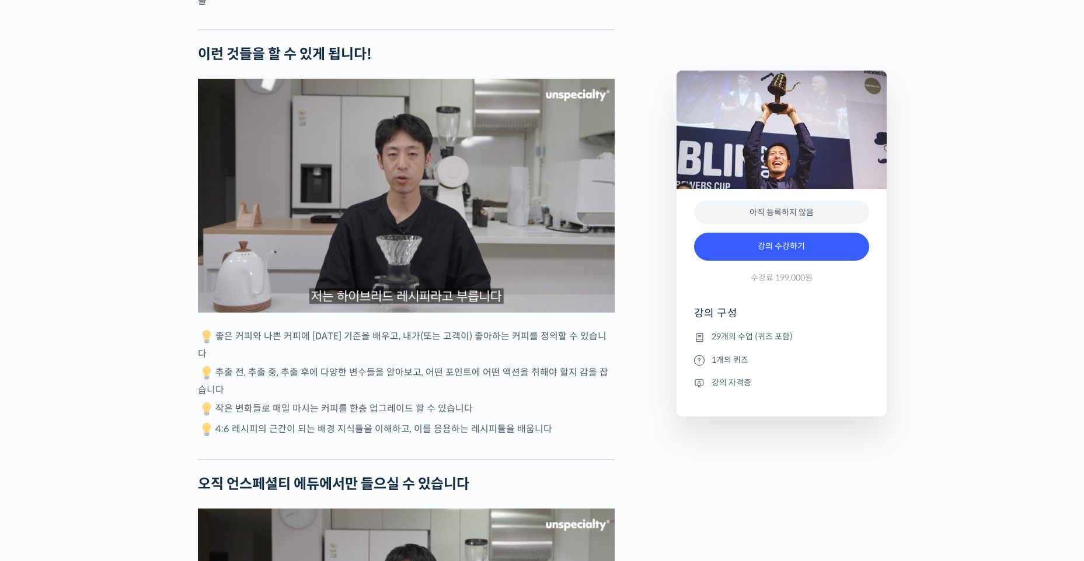
drag, startPoint x: 562, startPoint y: 413, endPoint x: 172, endPoint y: 330, distance: 399.2
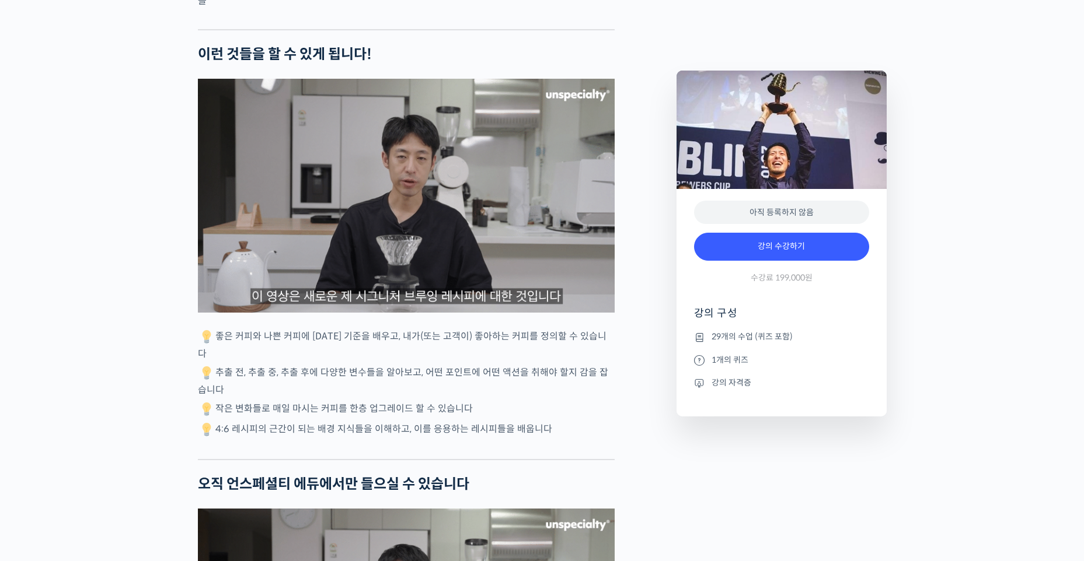
drag, startPoint x: 218, startPoint y: 356, endPoint x: 619, endPoint y: 373, distance: 401.2
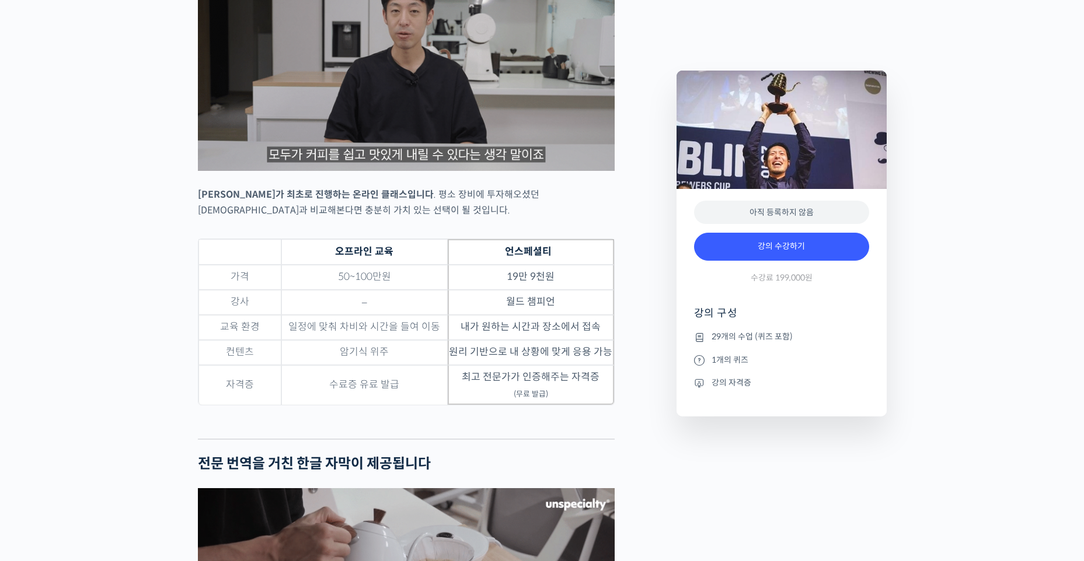
scroll to position [3268, 0]
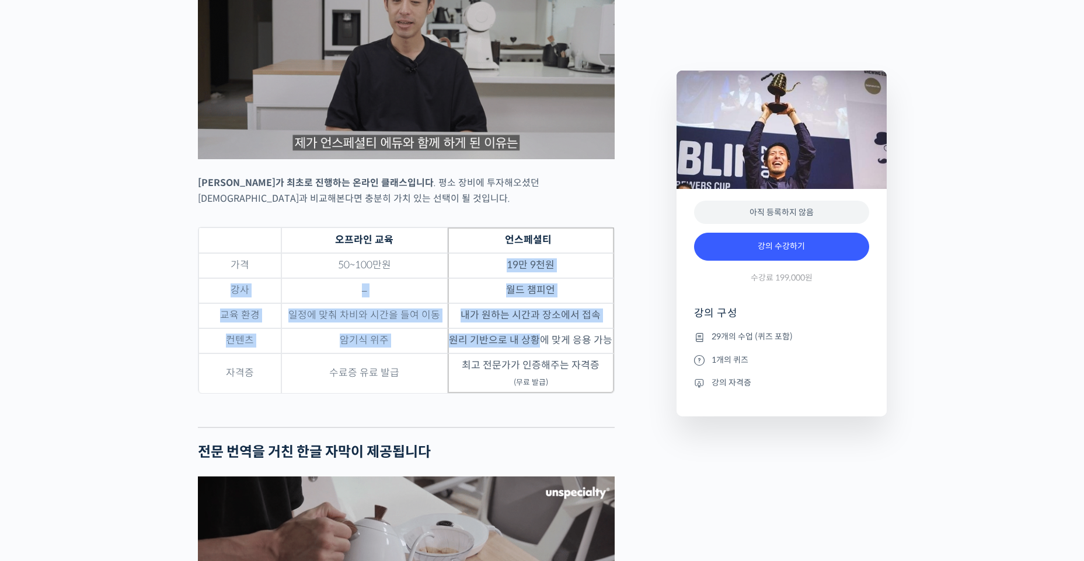
drag, startPoint x: 499, startPoint y: 256, endPoint x: 536, endPoint y: 326, distance: 79.9
click at [536, 326] on tbody "가격 50~100만원 19만 9천원 강사 – 월드 챔피언 교육 환경 일정에 맞춰 차비와 시간을 들여 이동 내가 원하는 시간과 장소에서 접속 컨…" at bounding box center [405, 323] width 415 height 140
click at [536, 329] on td "원리 기반으로 내 상황에 맞게 응용 가능" at bounding box center [531, 341] width 166 height 25
click at [536, 333] on td "원리 기반으로 내 상황에 맞게 응용 가능" at bounding box center [531, 341] width 166 height 25
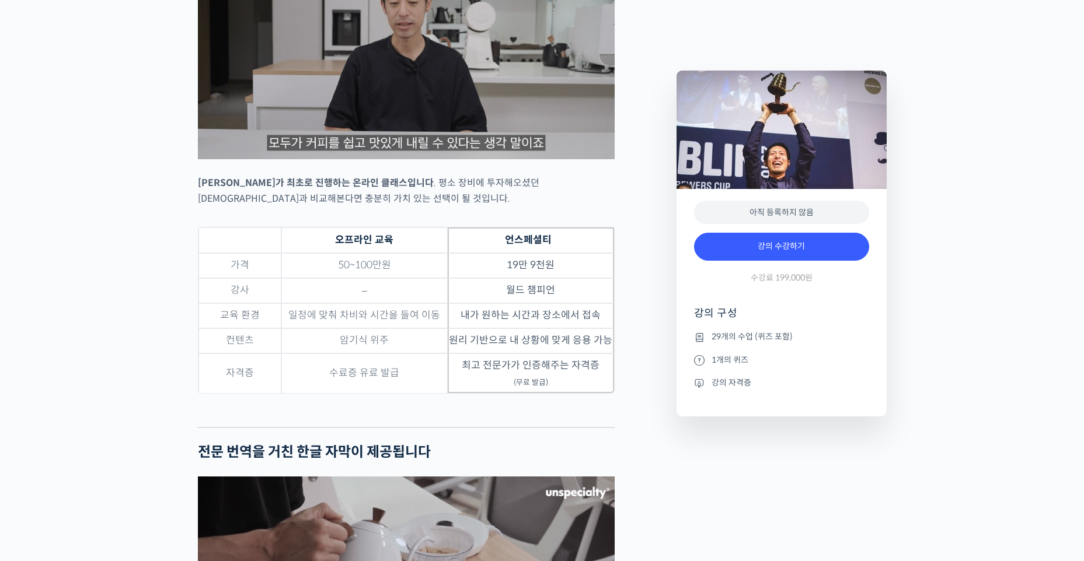
drag, startPoint x: 536, startPoint y: 333, endPoint x: 535, endPoint y: 338, distance: 6.0
click at [535, 354] on td "최고 전문가가 인증해주는 자격증 (무료 발급)" at bounding box center [531, 374] width 166 height 40
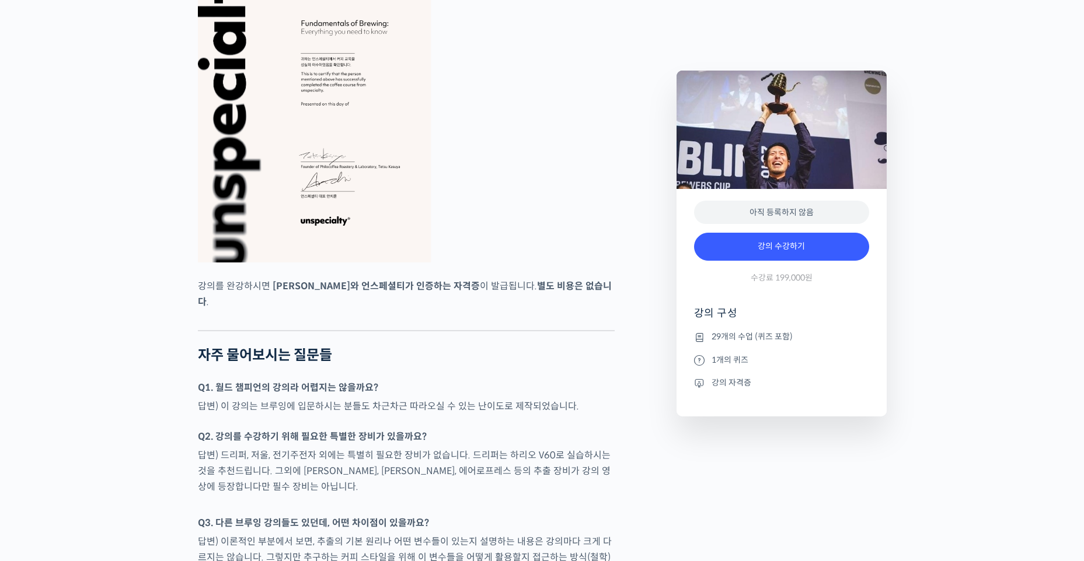
scroll to position [4260, 0]
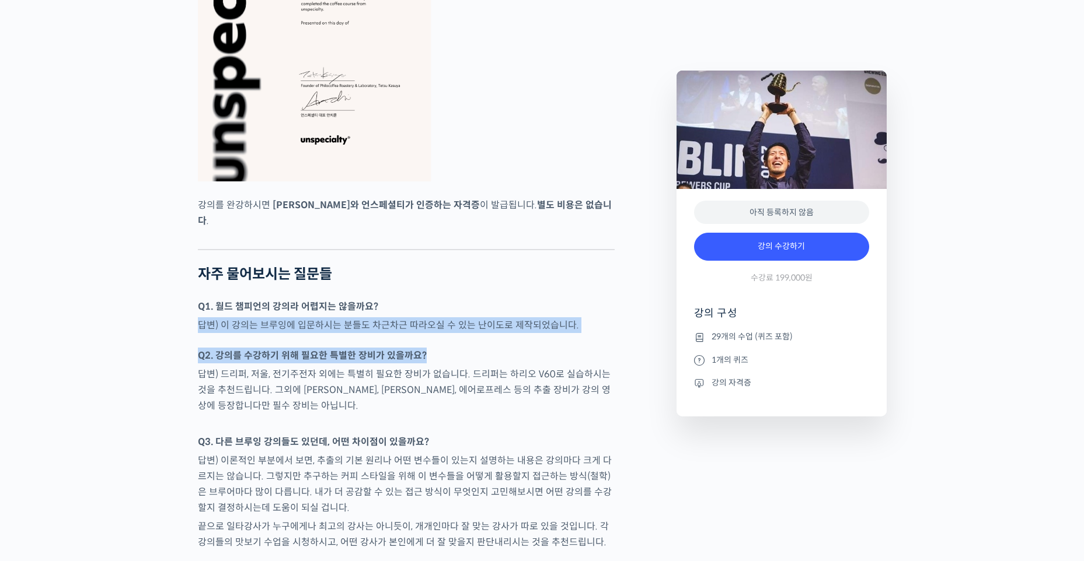
drag, startPoint x: 191, startPoint y: 294, endPoint x: 450, endPoint y: 322, distance: 260.0
click at [450, 348] on p "Q2. 강의를 수강하기 위해 필요한 특별한 장비가 있을까요?" at bounding box center [406, 356] width 417 height 16
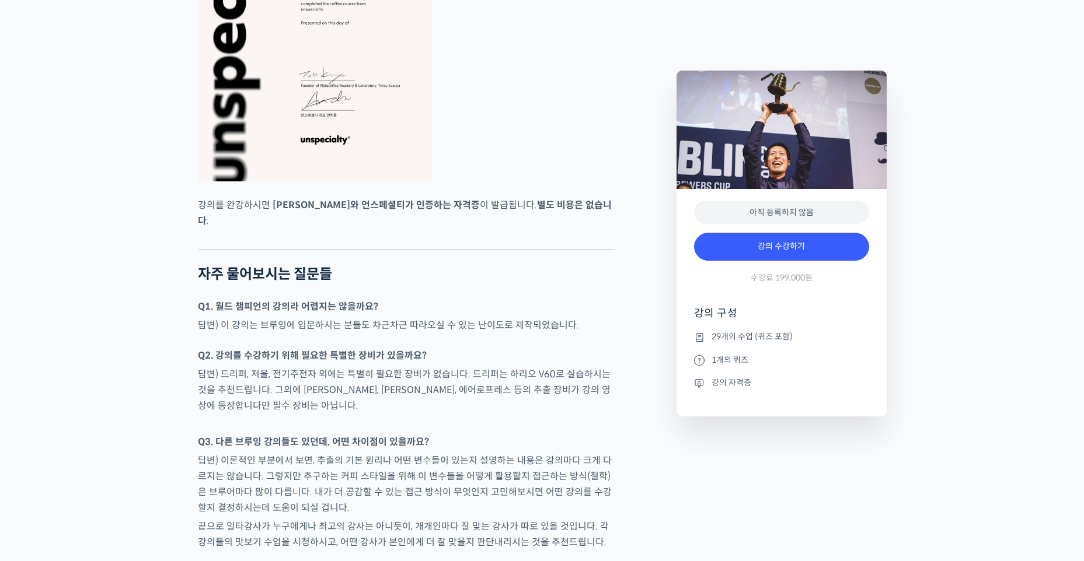
click at [348, 366] on p "답변) 드리퍼, 저울, 전기주전자 외에는 특별히 필요한 장비가 없습니다. 드리퍼는 하리오 V60로 실습하시는 것을 추천드립니다. 그외에 [PE…" at bounding box center [406, 389] width 417 height 47
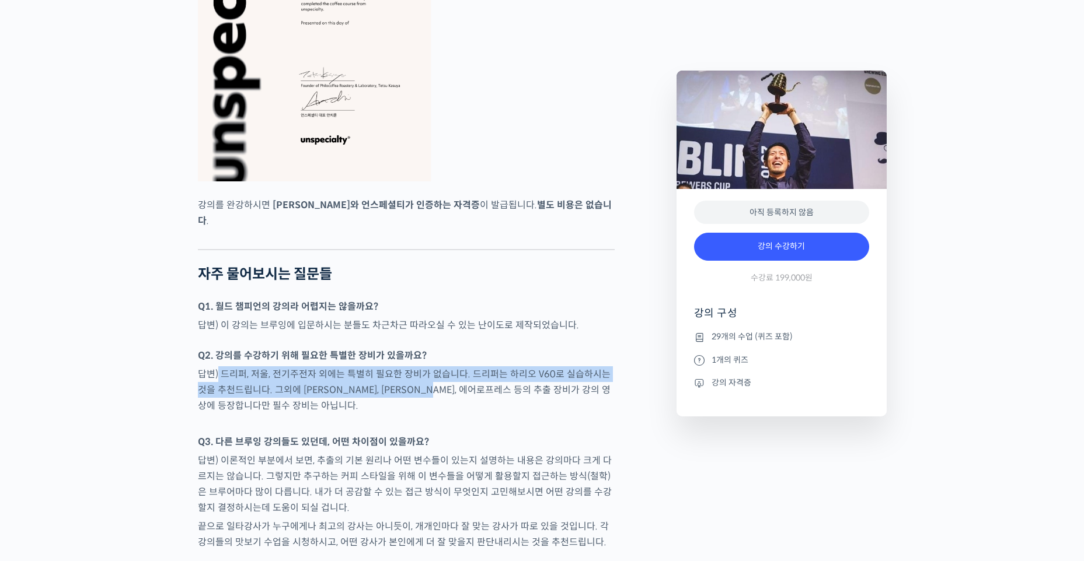
drag, startPoint x: 218, startPoint y: 345, endPoint x: 459, endPoint y: 365, distance: 242.4
click at [459, 366] on p "답변) 드리퍼, 저울, 전기주전자 외에는 특별히 필요한 장비가 없습니다. 드리퍼는 하리오 V60로 실습하시는 것을 추천드립니다. 그외에 [PE…" at bounding box center [406, 389] width 417 height 47
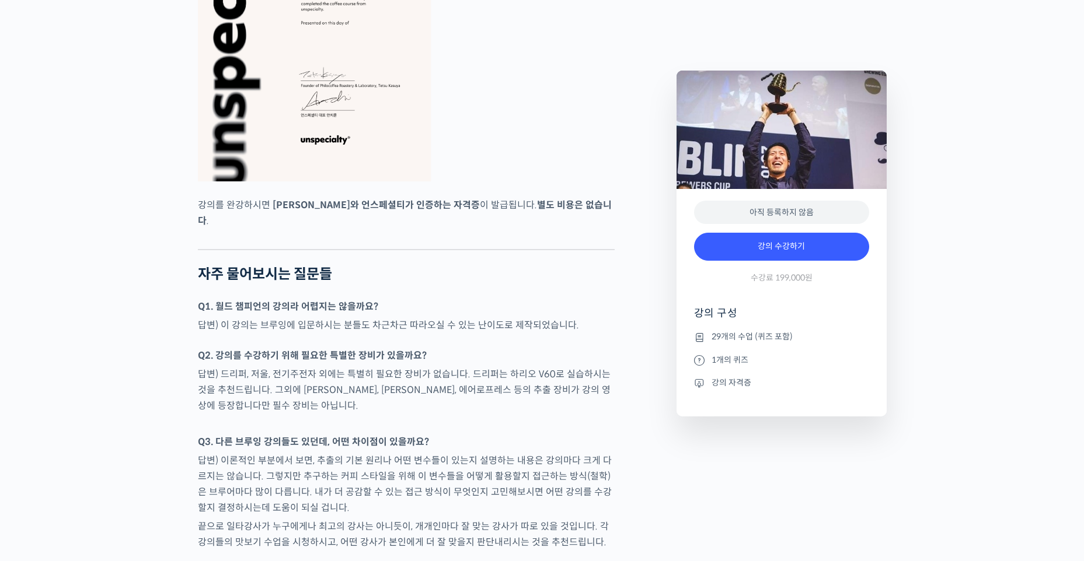
drag, startPoint x: 459, startPoint y: 365, endPoint x: 399, endPoint y: 373, distance: 61.3
click at [399, 373] on p "답변) 드리퍼, 저울, 전기주전자 외에는 특별히 필요한 장비가 없습니다. 드리퍼는 하리오 V60로 실습하시는 것을 추천드립니다. 그외에 [PE…" at bounding box center [406, 389] width 417 height 47
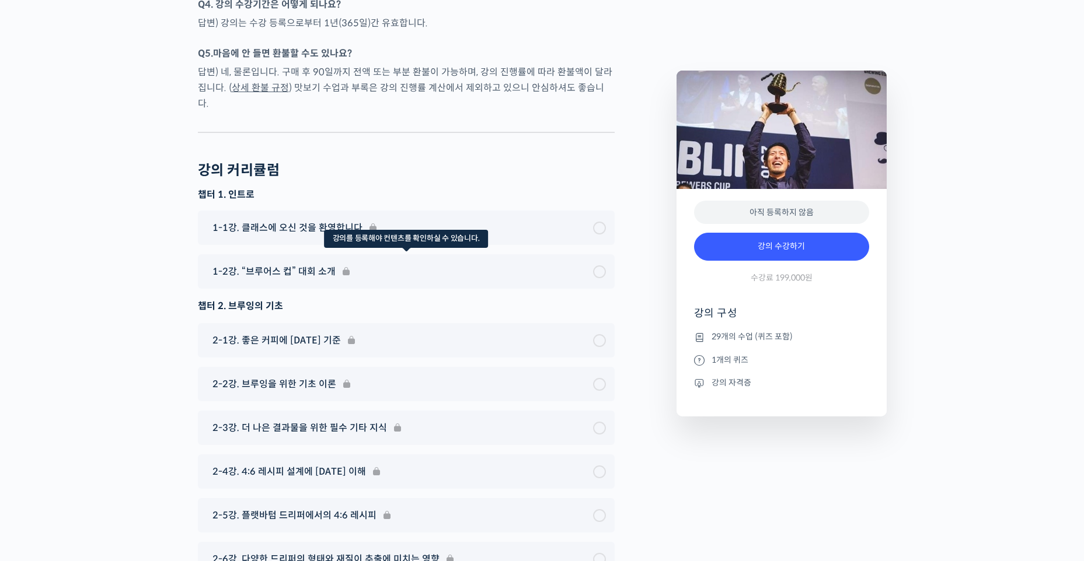
scroll to position [4843, 0]
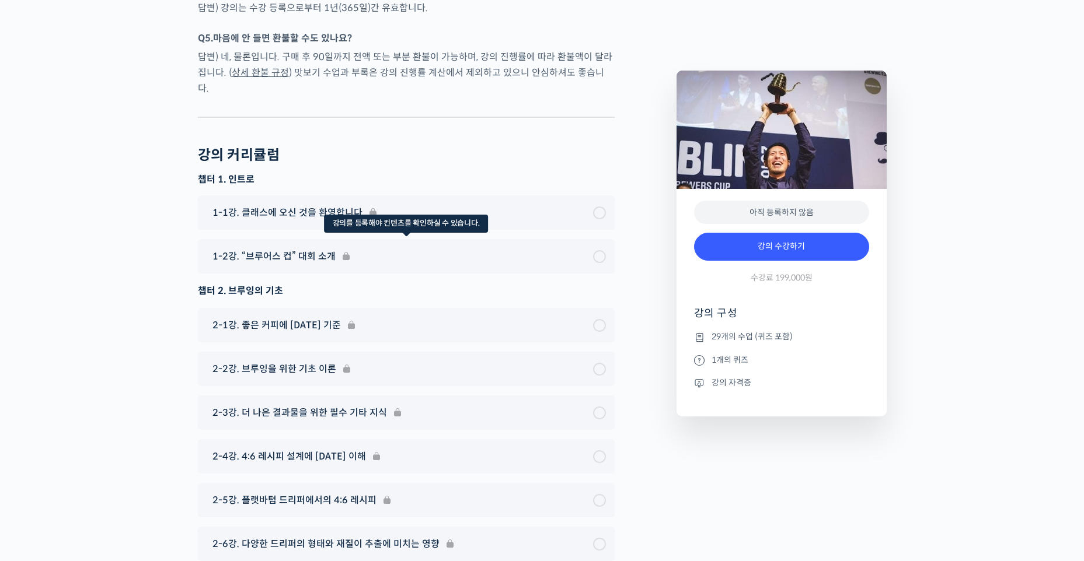
click at [310, 239] on div "1-2강. “브루어스 컵” 대회 소개" at bounding box center [406, 256] width 417 height 34
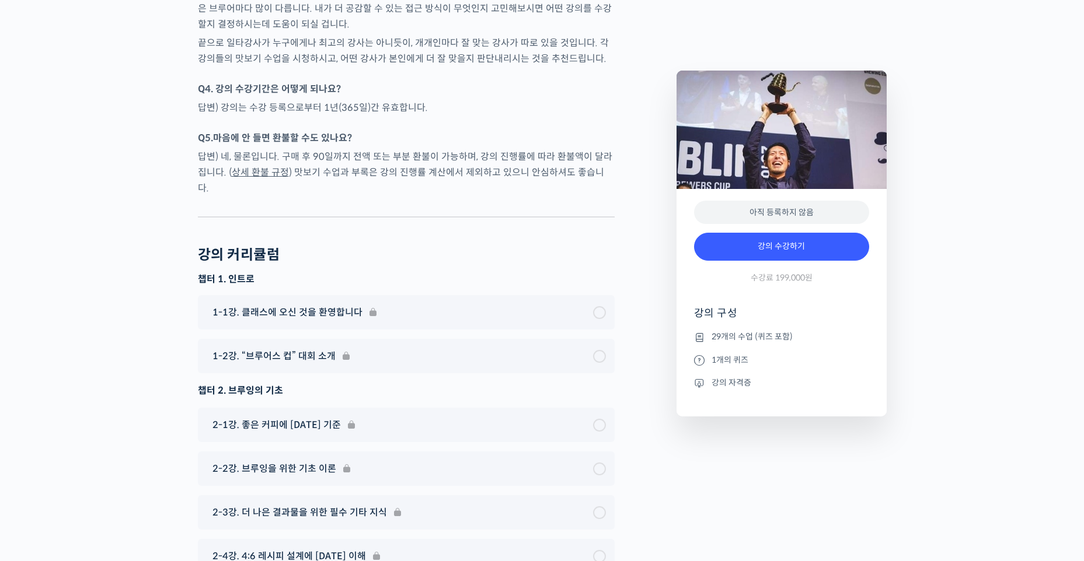
scroll to position [4747, 0]
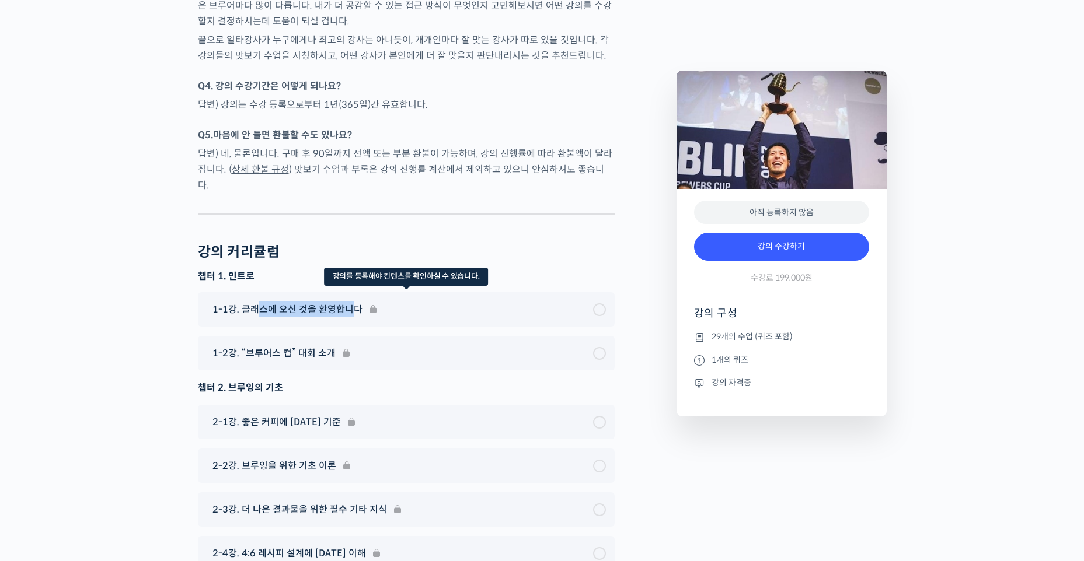
drag, startPoint x: 259, startPoint y: 267, endPoint x: 350, endPoint y: 270, distance: 90.5
click at [350, 292] on div "1-1강. 클래스에 오신 것을 환영합니다" at bounding box center [406, 309] width 417 height 34
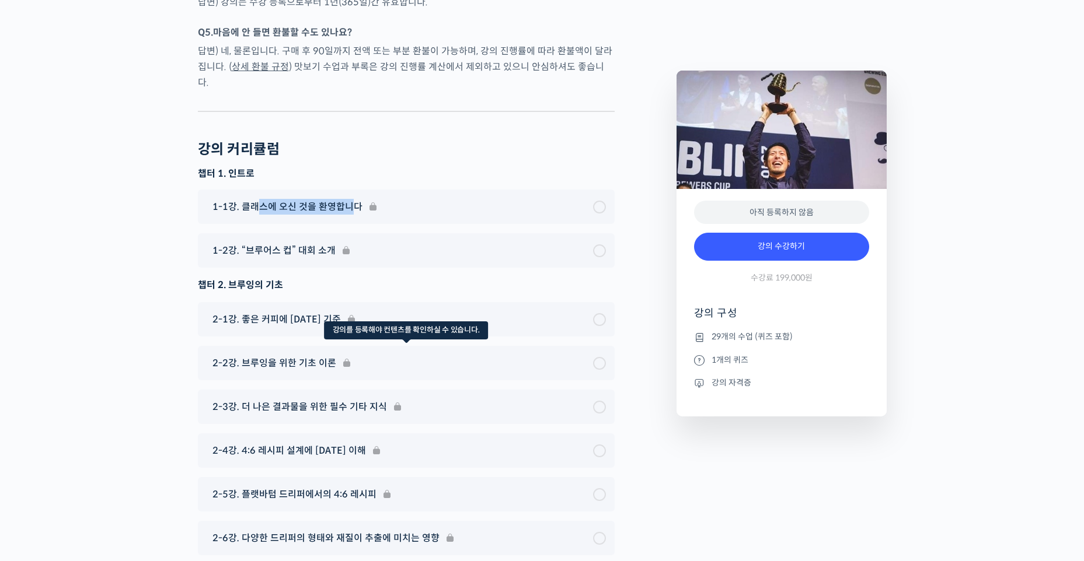
scroll to position [4922, 0]
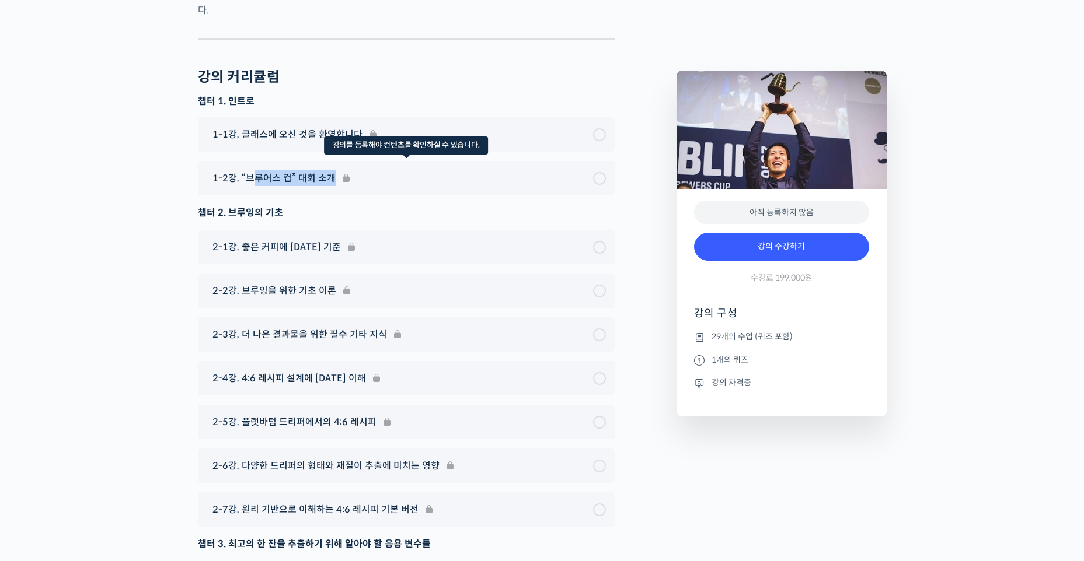
drag, startPoint x: 338, startPoint y: 135, endPoint x: 252, endPoint y: 124, distance: 87.7
click at [253, 161] on div "1-2강. “브루어스 컵” 대회 소개" at bounding box center [406, 178] width 417 height 34
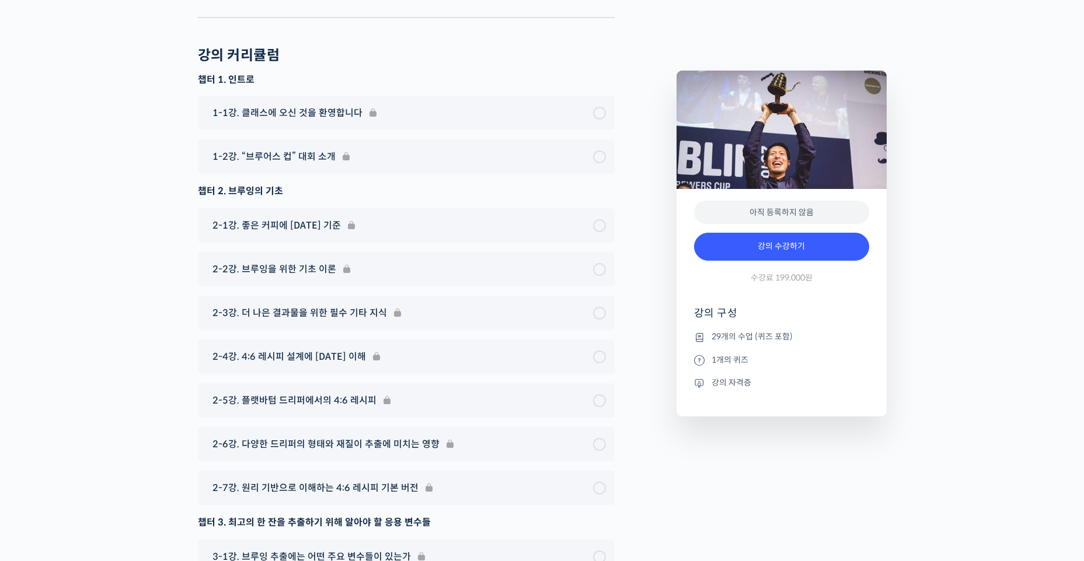
scroll to position [4980, 0]
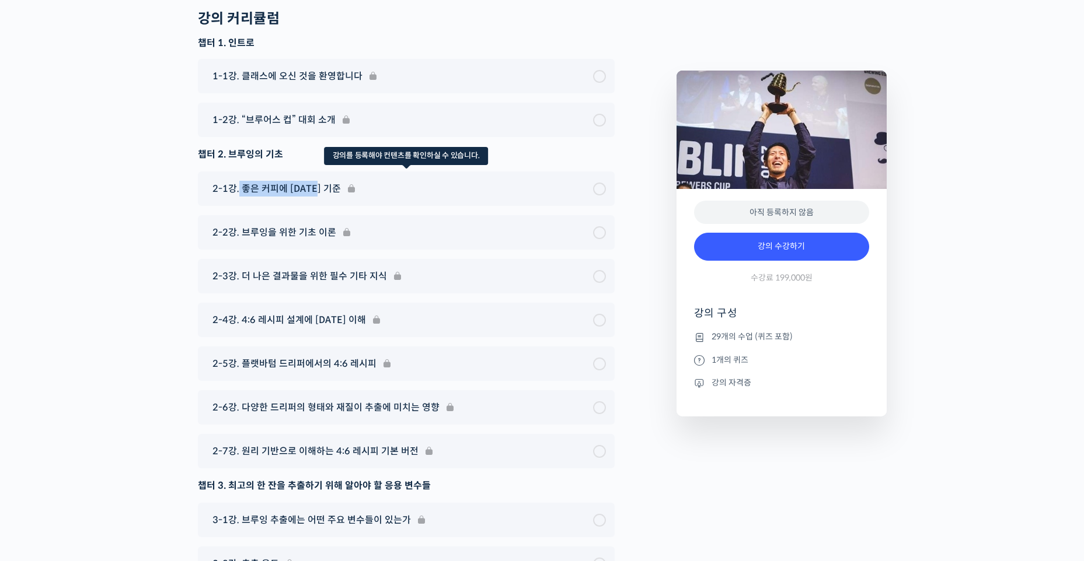
drag, startPoint x: 238, startPoint y: 142, endPoint x: 335, endPoint y: 144, distance: 96.9
click at [335, 172] on div "2-1강. 좋은 커피에 [DATE] 기준" at bounding box center [406, 189] width 417 height 34
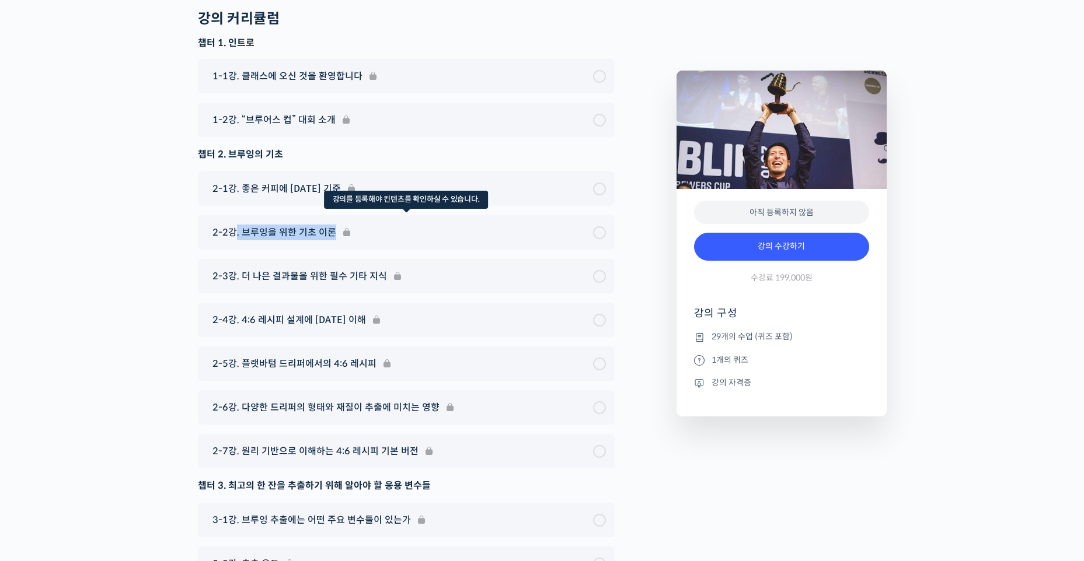
drag, startPoint x: 335, startPoint y: 144, endPoint x: 336, endPoint y: 189, distance: 44.9
click at [336, 215] on div "2-2강. 브루잉을 위한 기초 이론" at bounding box center [406, 232] width 417 height 34
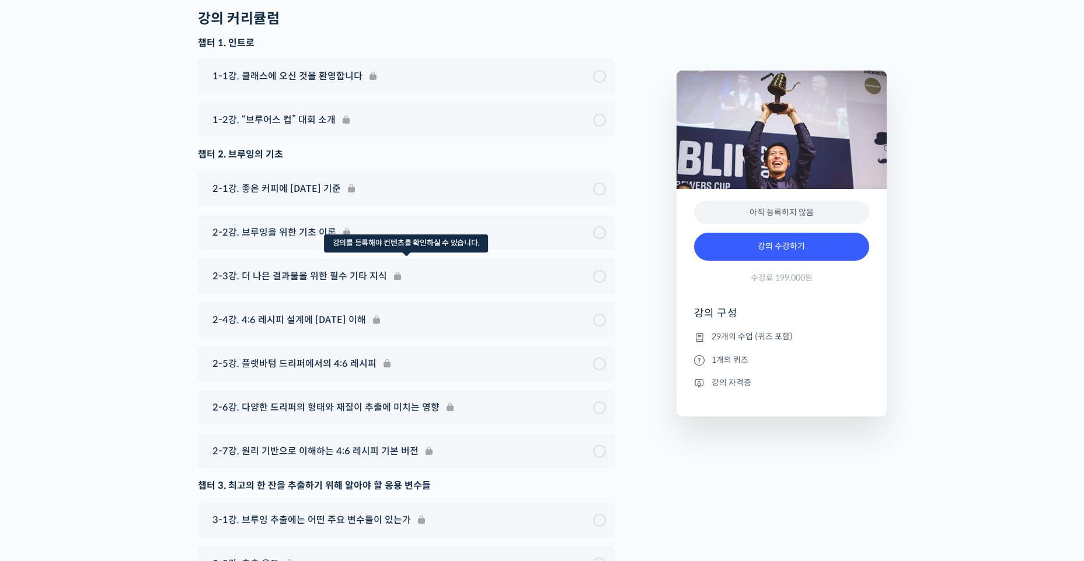
drag, startPoint x: 336, startPoint y: 189, endPoint x: 326, endPoint y: 215, distance: 27.7
click at [326, 259] on div "2-3강. 더 나은 결과물을 위한 필수 기타 지식" at bounding box center [406, 276] width 417 height 34
drag, startPoint x: 243, startPoint y: 227, endPoint x: 382, endPoint y: 235, distance: 138.5
click at [382, 259] on div "2-3강. 더 나은 결과물을 위한 필수 기타 지식" at bounding box center [406, 276] width 417 height 34
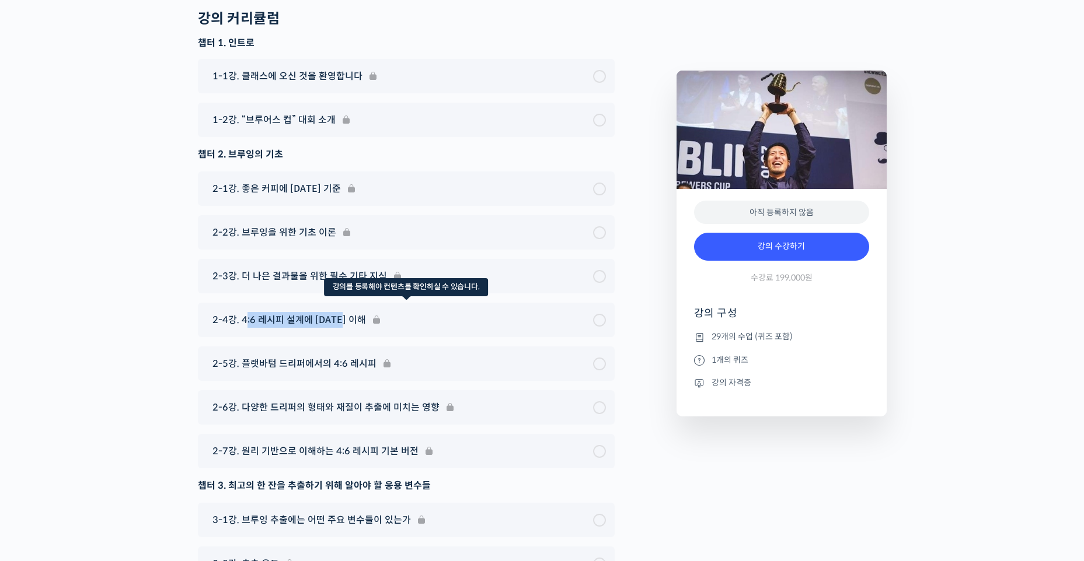
drag, startPoint x: 245, startPoint y: 278, endPoint x: 352, endPoint y: 280, distance: 107.4
click at [352, 303] on div "2-4강. 4:6 레시피 설계에 [DATE] 이해" at bounding box center [406, 320] width 417 height 34
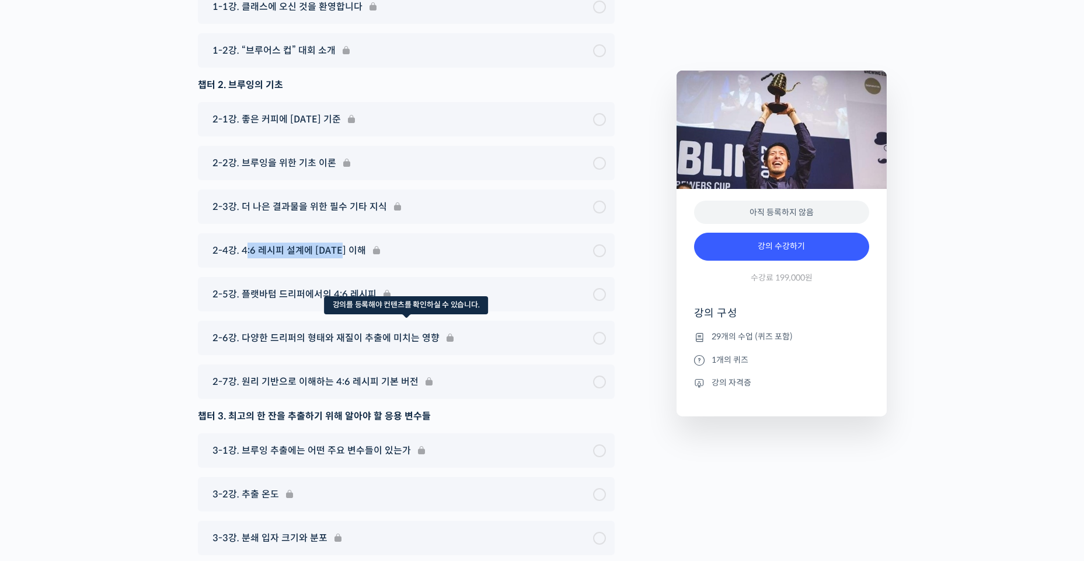
scroll to position [5097, 0]
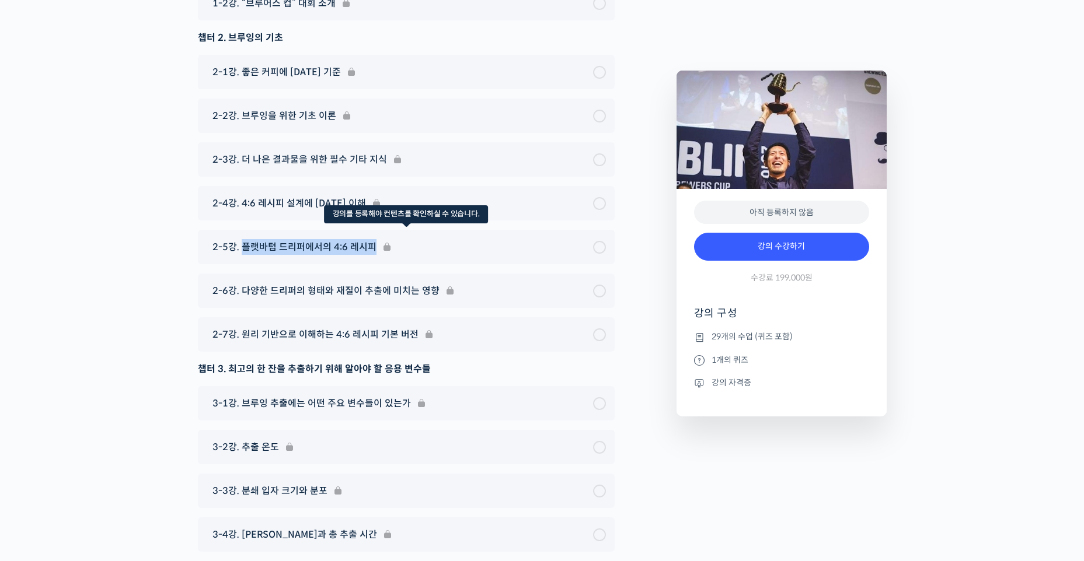
drag, startPoint x: 240, startPoint y: 203, endPoint x: 373, endPoint y: 211, distance: 132.7
click at [373, 230] on div "2-5강. 플랫바텀 드리퍼에서의 4:6 레시피" at bounding box center [406, 247] width 417 height 34
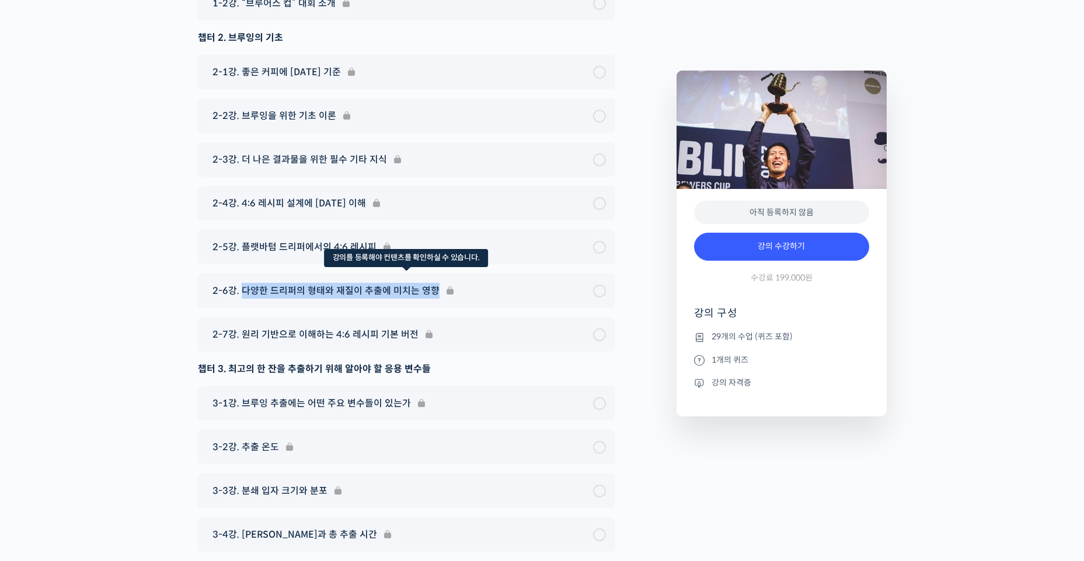
drag, startPoint x: 240, startPoint y: 250, endPoint x: 429, endPoint y: 255, distance: 189.7
click at [429, 274] on div "2-6강. 다양한 드리퍼의 형태와 재질이 추출에 미치는 영향" at bounding box center [406, 291] width 417 height 34
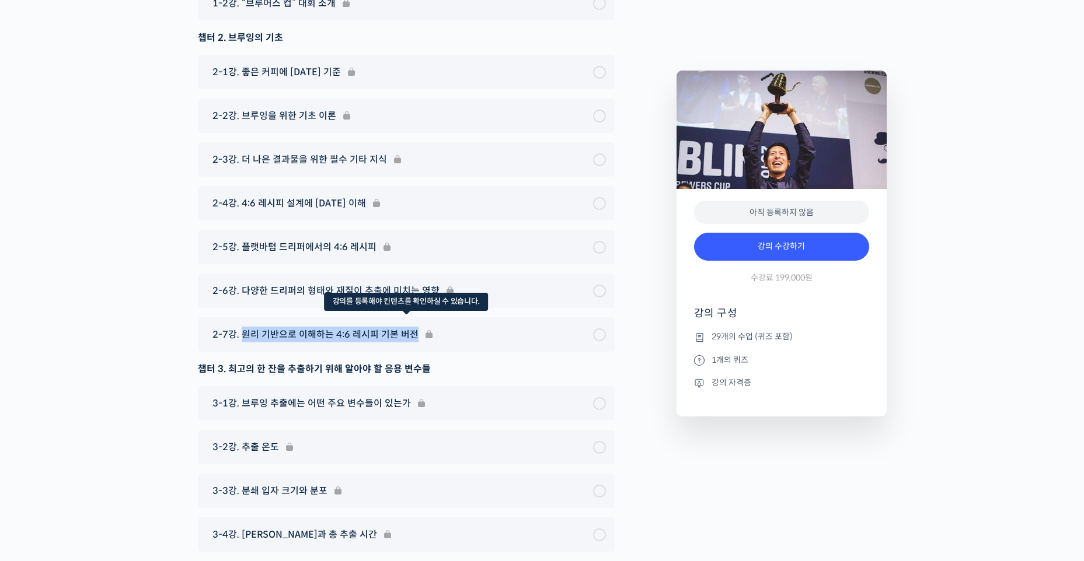
drag, startPoint x: 241, startPoint y: 292, endPoint x: 414, endPoint y: 299, distance: 172.9
click at [414, 317] on div "2-7강. 원리 기반으로 이해하는 4:6 레시피 기본 버전" at bounding box center [406, 334] width 417 height 34
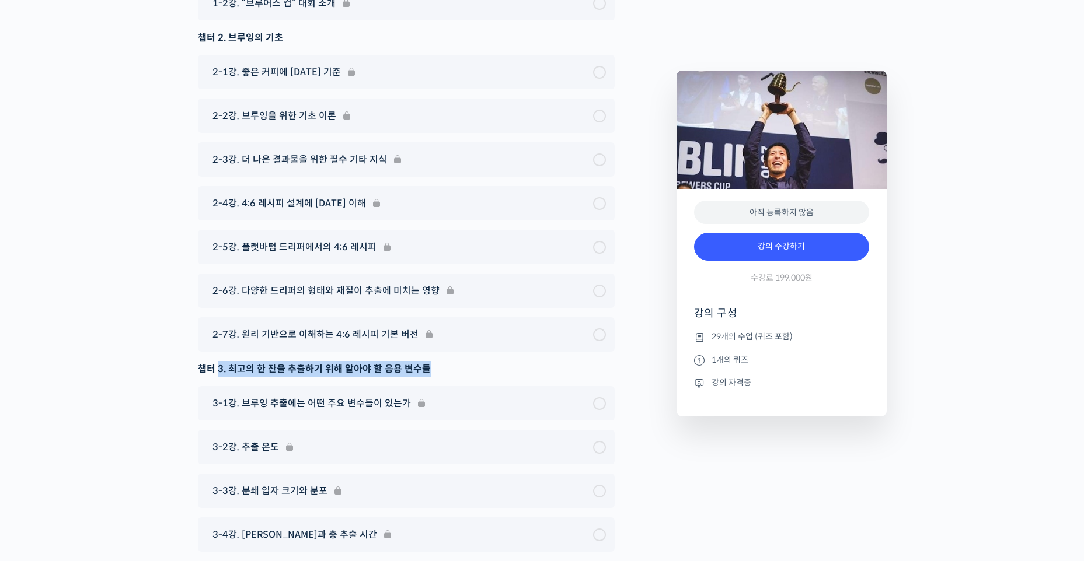
drag, startPoint x: 218, startPoint y: 325, endPoint x: 429, endPoint y: 331, distance: 211.3
click at [429, 361] on div "챕터 3. 최고의 한 잔을 추출하기 위해 알아야 할 응용 변수들" at bounding box center [406, 369] width 417 height 16
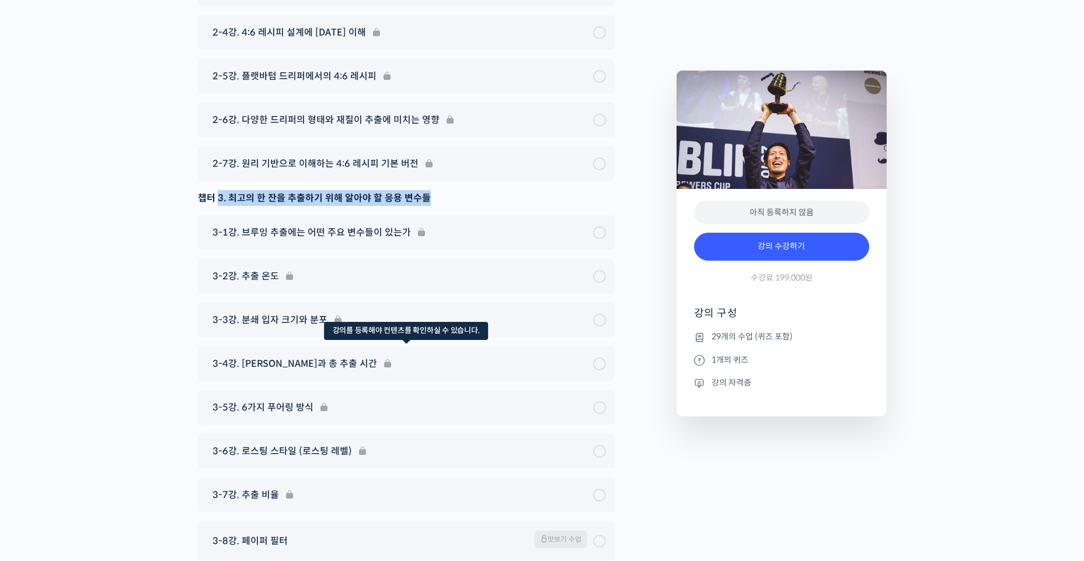
scroll to position [5272, 0]
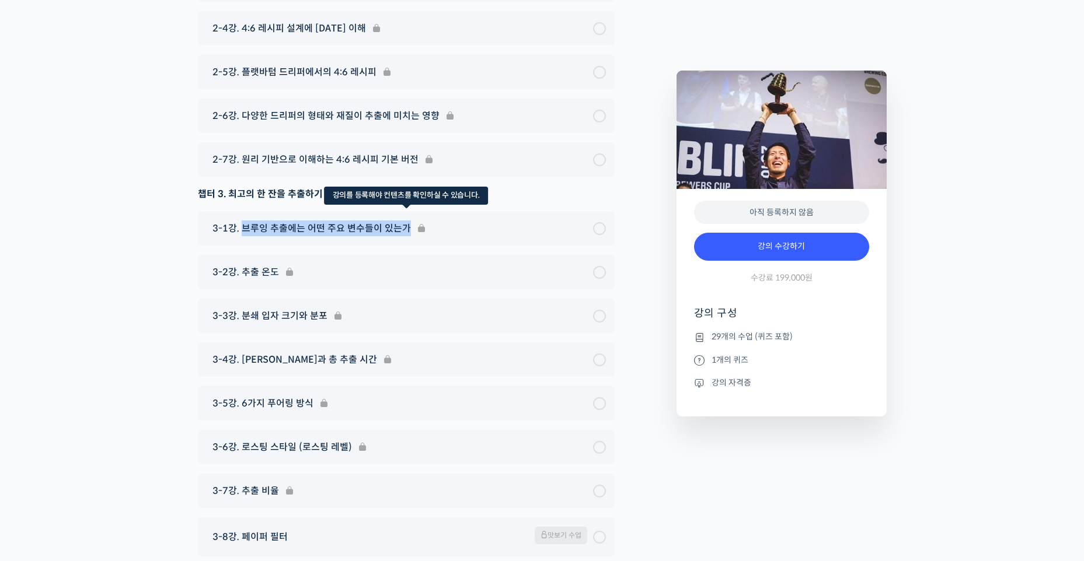
drag, startPoint x: 243, startPoint y: 187, endPoint x: 407, endPoint y: 197, distance: 164.3
click at [407, 211] on div "3-1강. 브루잉 추출에는 어떤 주요 변수들이 있는가" at bounding box center [406, 228] width 417 height 34
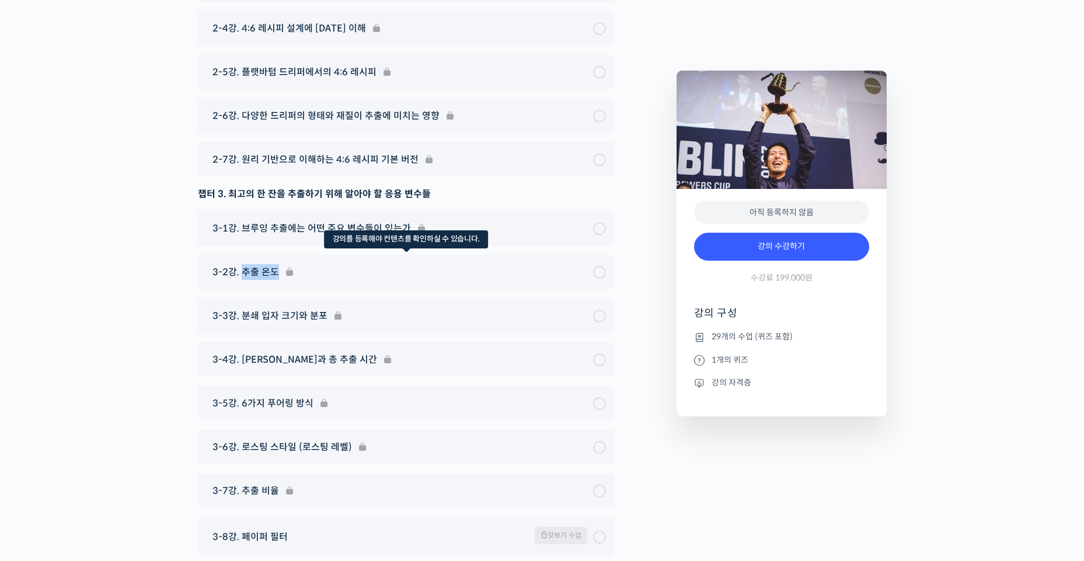
drag, startPoint x: 243, startPoint y: 233, endPoint x: 274, endPoint y: 235, distance: 30.4
click at [274, 255] on div "3-2강. 추출 온도" at bounding box center [406, 272] width 417 height 34
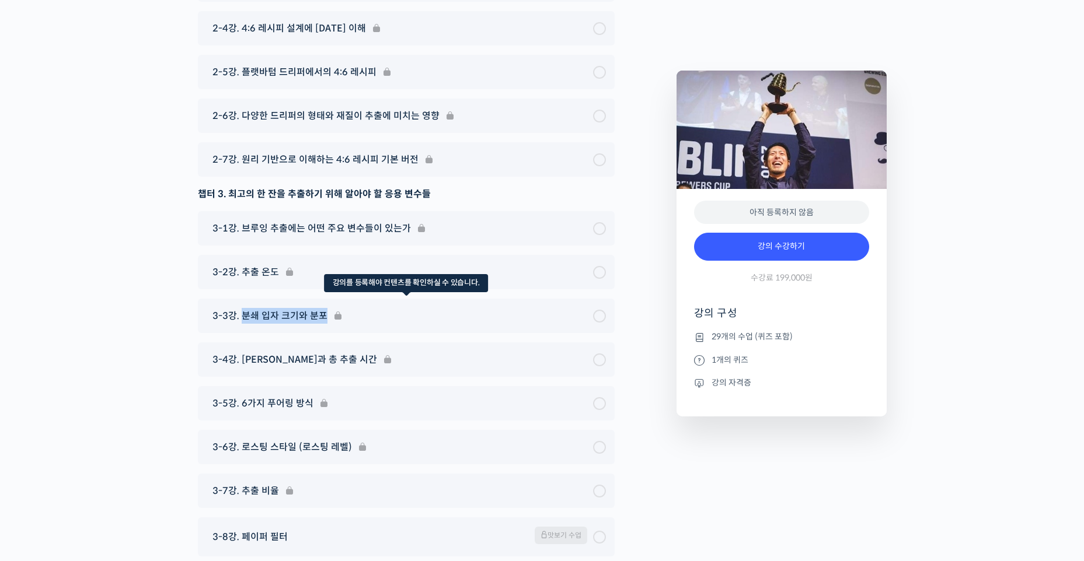
drag, startPoint x: 274, startPoint y: 235, endPoint x: 328, endPoint y: 282, distance: 72.4
click at [328, 299] on div "3-3강. 분쇄 입자 크기와 분포" at bounding box center [406, 316] width 417 height 34
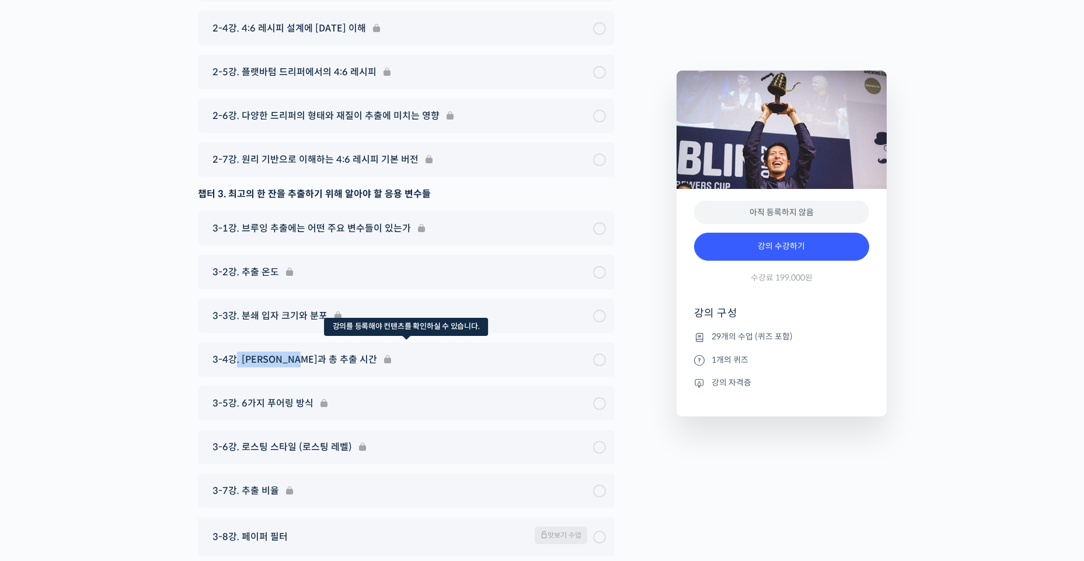
drag, startPoint x: 328, startPoint y: 282, endPoint x: 308, endPoint y: 324, distance: 45.9
click at [306, 343] on div "3-4강. [PERSON_NAME]과 총 추출 시간" at bounding box center [406, 360] width 417 height 34
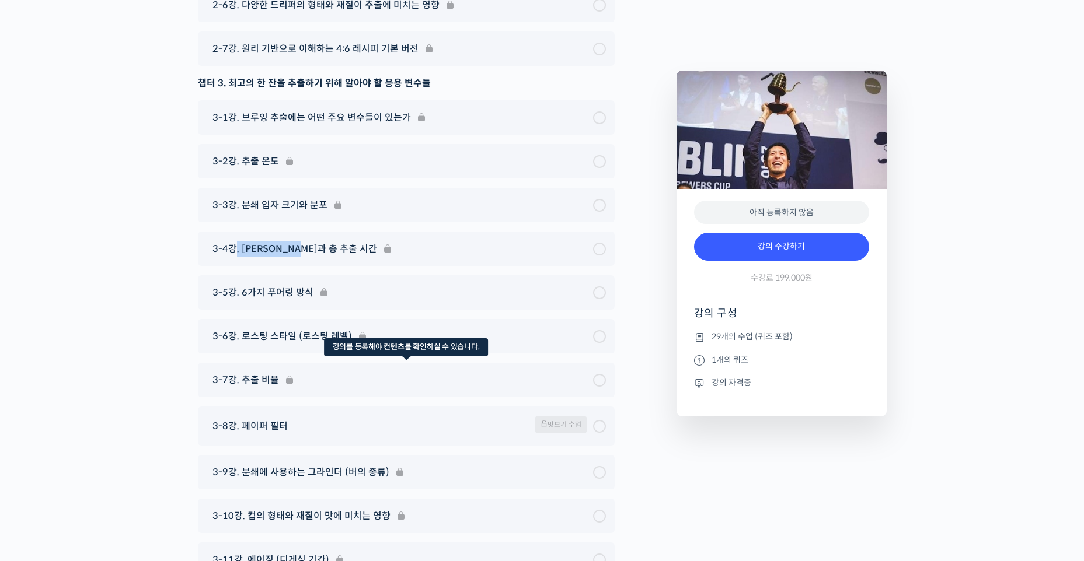
scroll to position [5447, 0]
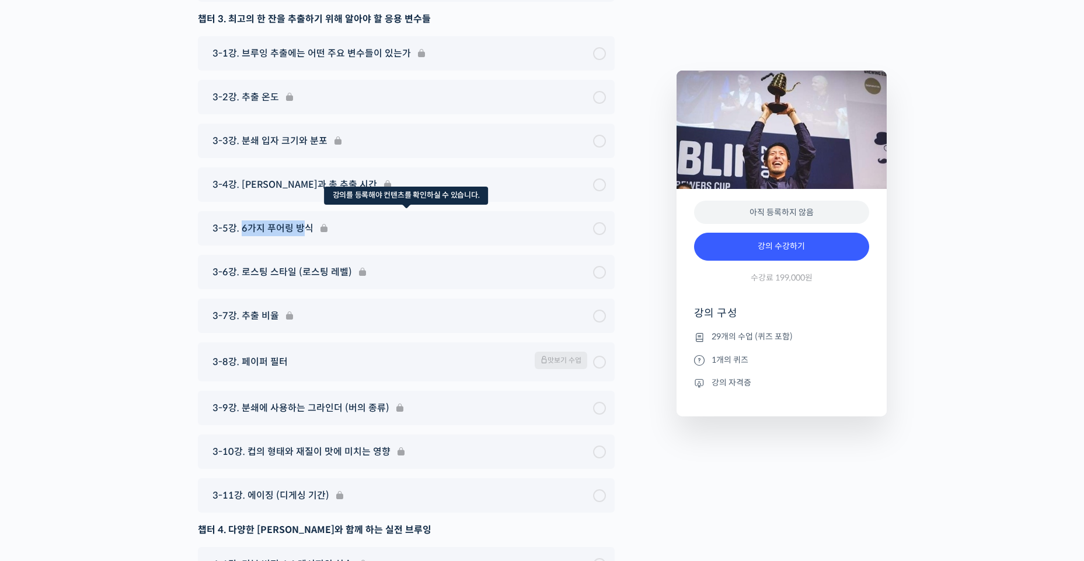
drag, startPoint x: 242, startPoint y: 185, endPoint x: 305, endPoint y: 191, distance: 62.8
click at [305, 211] on div "3-5강. 6가지 푸어링 방식" at bounding box center [406, 228] width 417 height 34
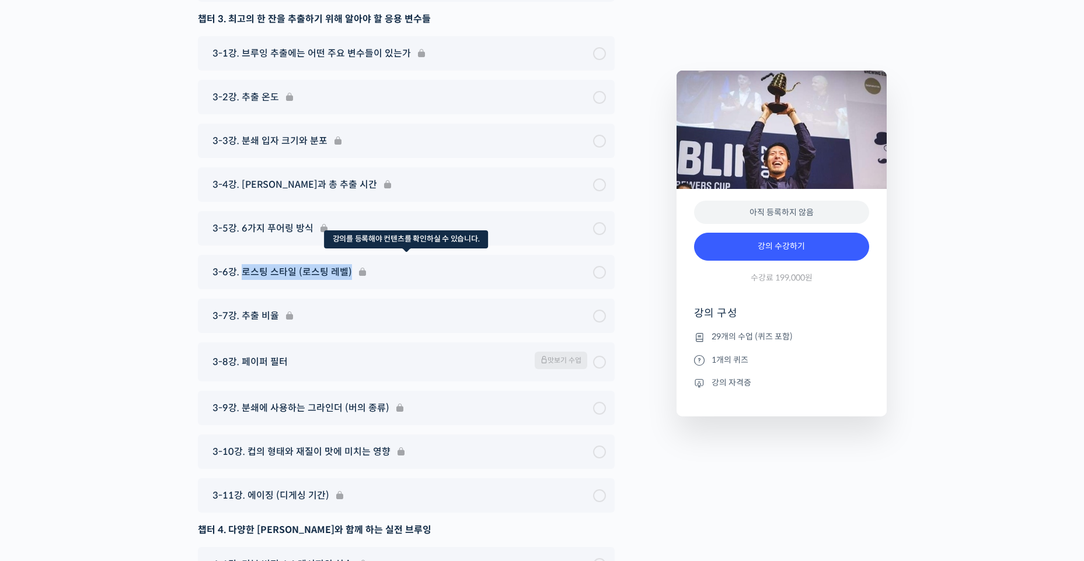
drag, startPoint x: 305, startPoint y: 191, endPoint x: 351, endPoint y: 240, distance: 67.3
click at [351, 255] on div "3-6강. 로스팅 스타일 (로스팅 레벨)" at bounding box center [406, 272] width 417 height 34
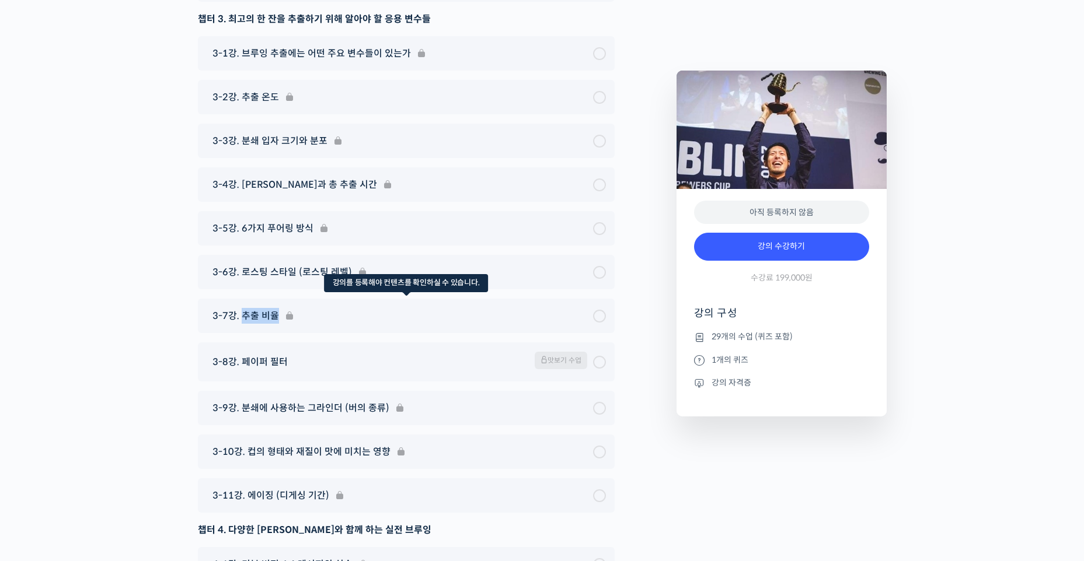
drag, startPoint x: 242, startPoint y: 279, endPoint x: 279, endPoint y: 281, distance: 36.8
click at [279, 299] on div "3-7강. 추출 비율" at bounding box center [406, 316] width 417 height 34
click at [311, 352] on div "3-8강. 페이퍼 필터 맛보기 수업" at bounding box center [400, 362] width 386 height 20
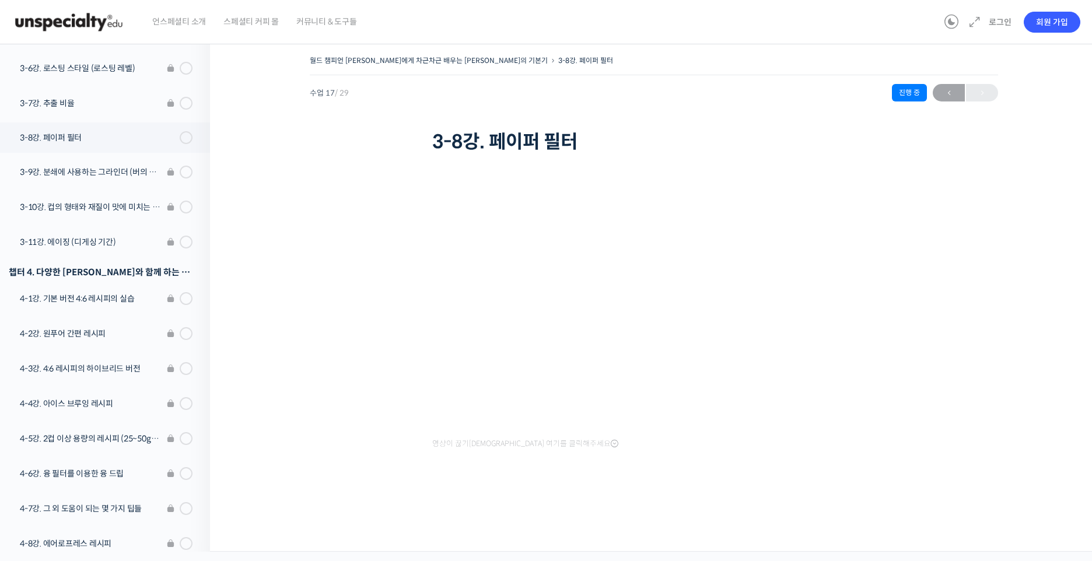
scroll to position [785, 0]
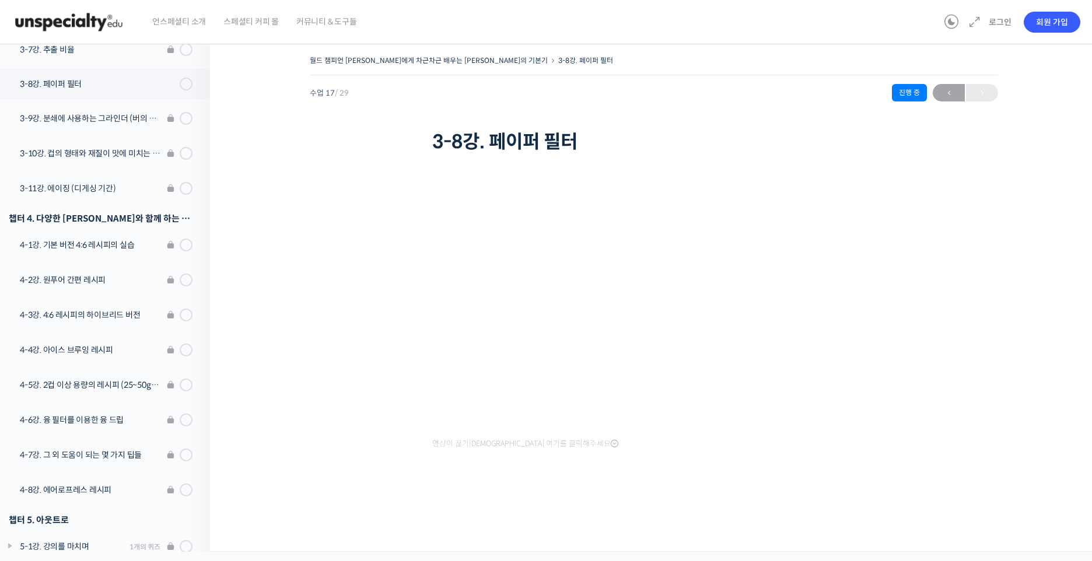
click at [522, 464] on div "영상이 끊기신다면 여기를 클릭해주세요" at bounding box center [653, 331] width 443 height 350
click at [337, 434] on div "월드 챔피언 테츠 카스야에게 차근차근 배우는 브루잉의 기본기 3-8강. 페이퍼 필터 수업 17 / 29 진행 중 ← 이전 3-8강. 페이퍼 필…" at bounding box center [653, 279] width 771 height 453
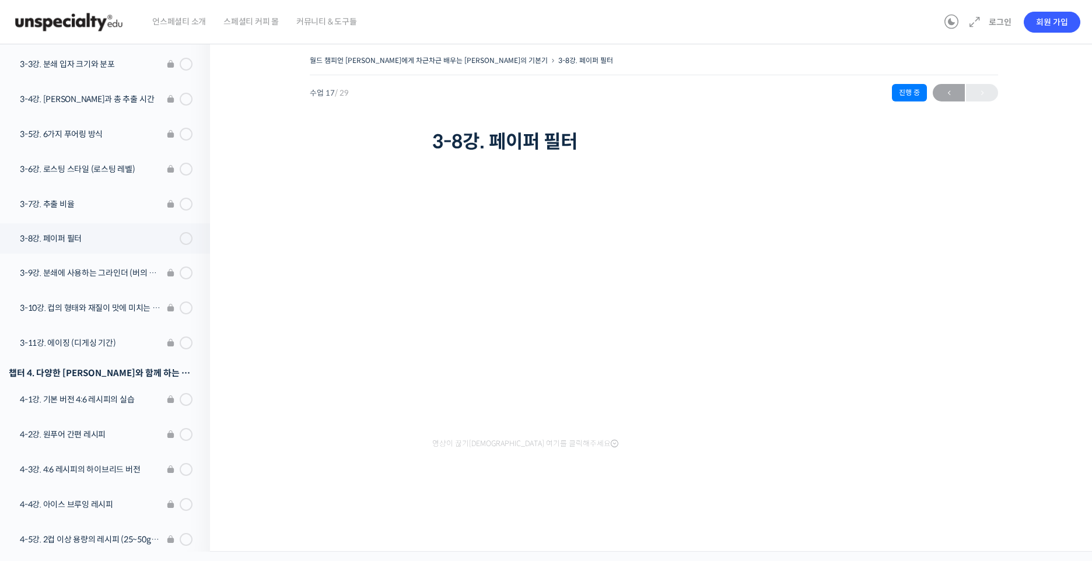
scroll to position [610, 0]
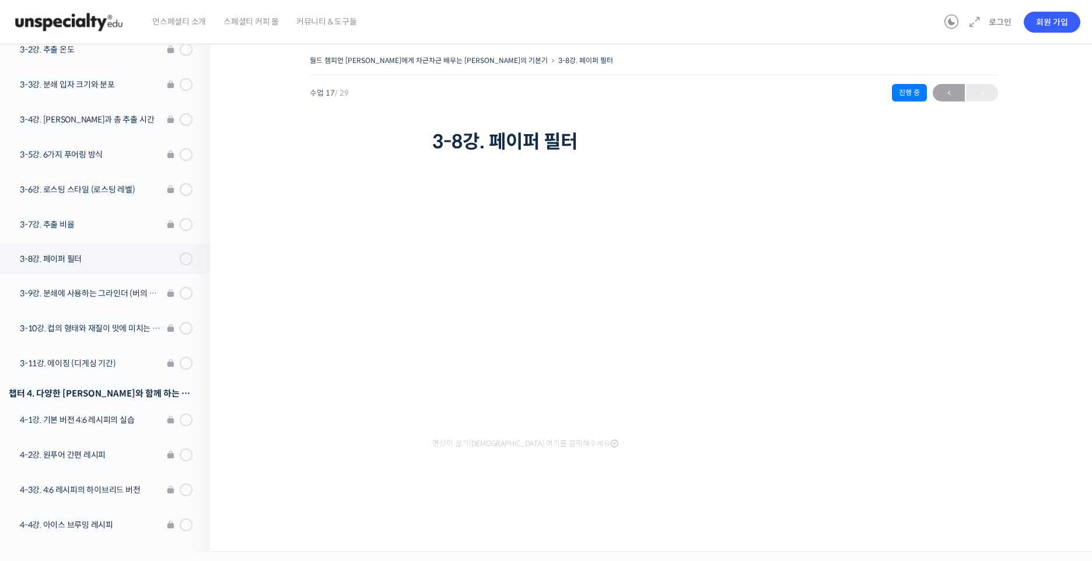
click at [969, 248] on div "월드 챔피언 테츠 카스야에게 차근차근 배우는 브루잉의 기본기 3-8강. 페이퍼 필터 수업 17 / 29 진행 중 ← 이전 3-8강. 페이퍼 필…" at bounding box center [653, 279] width 771 height 453
